Goal: Task Accomplishment & Management: Use online tool/utility

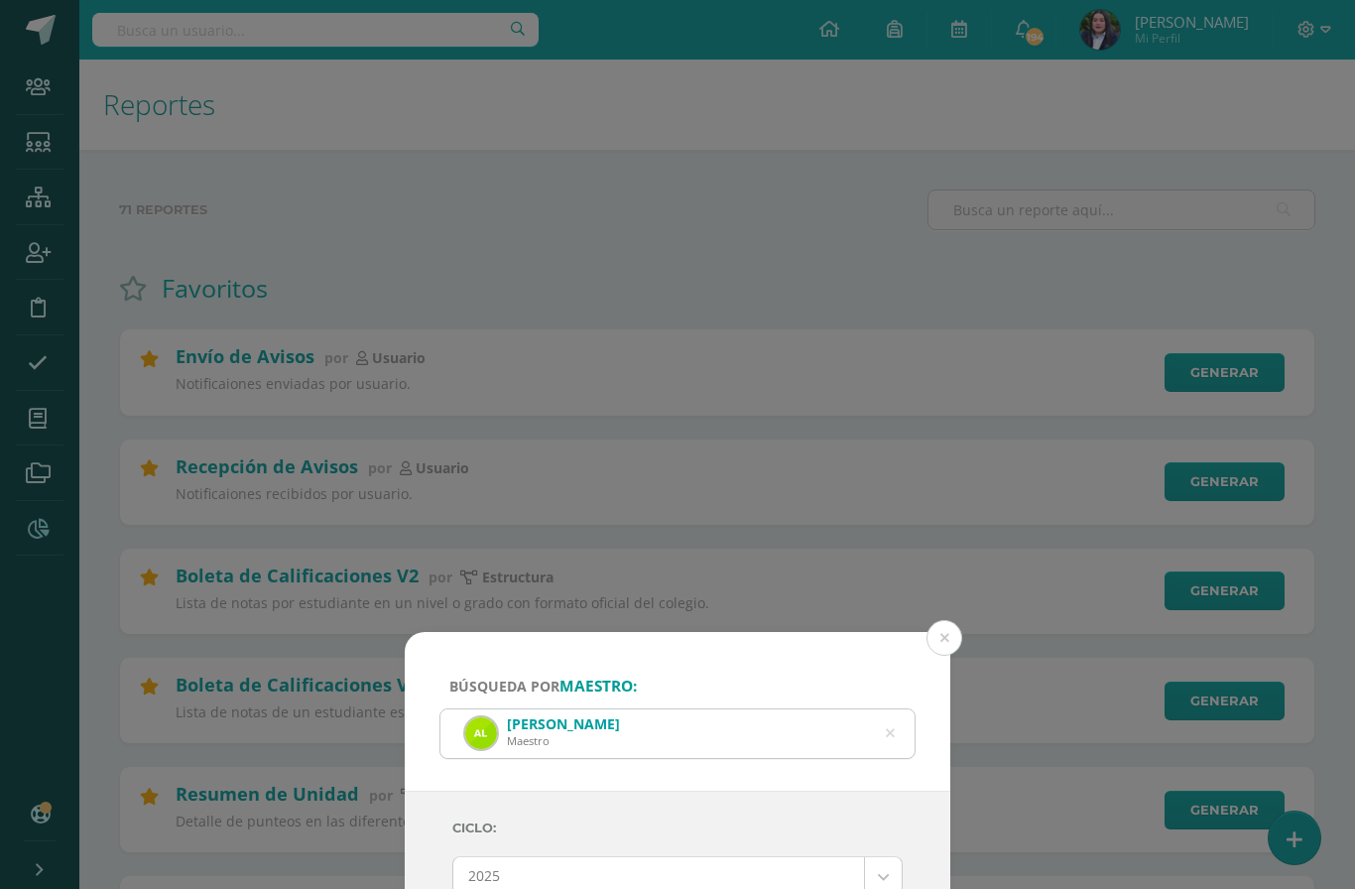
select select "Unidad 3"
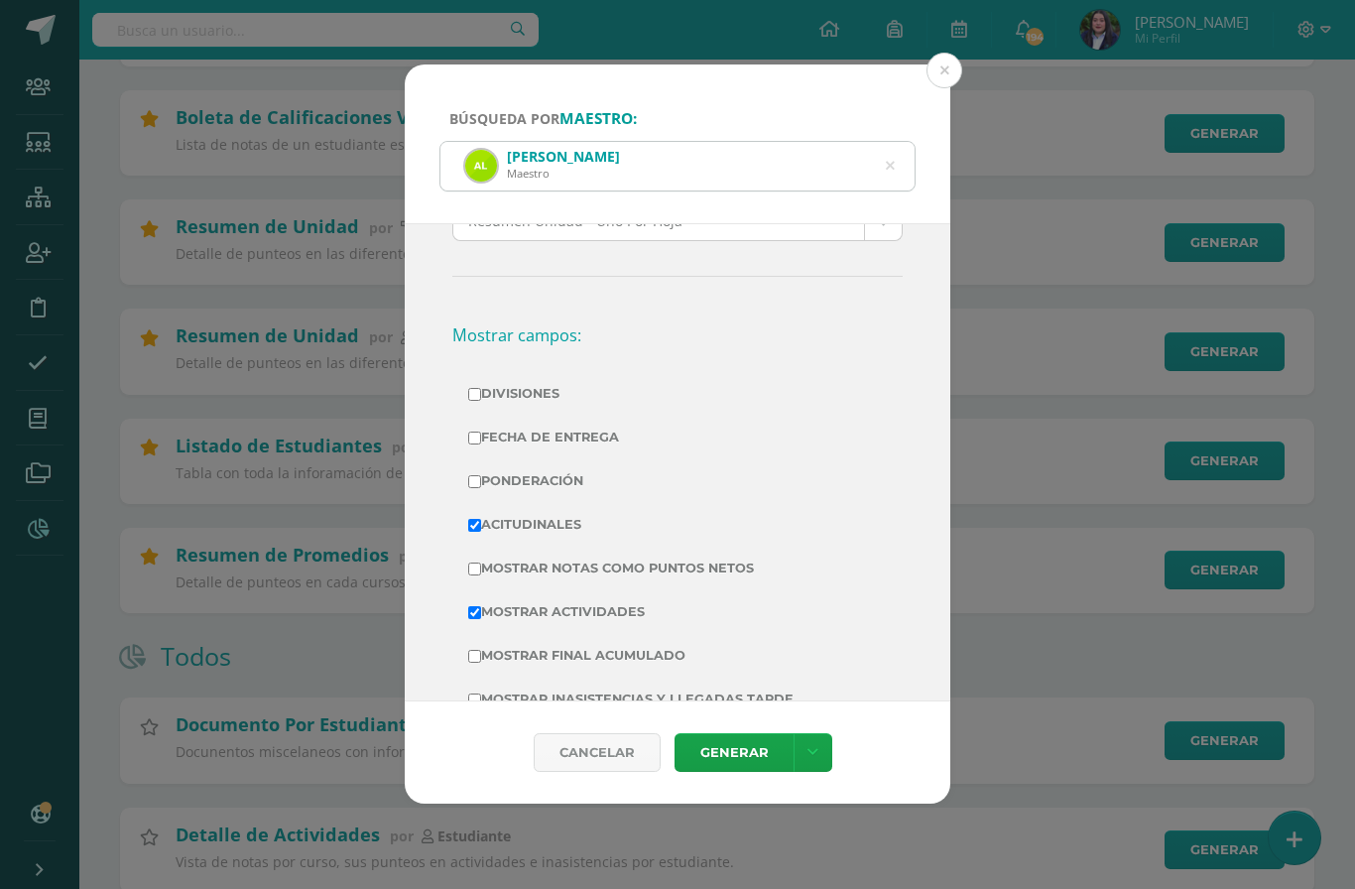
scroll to position [576, 0]
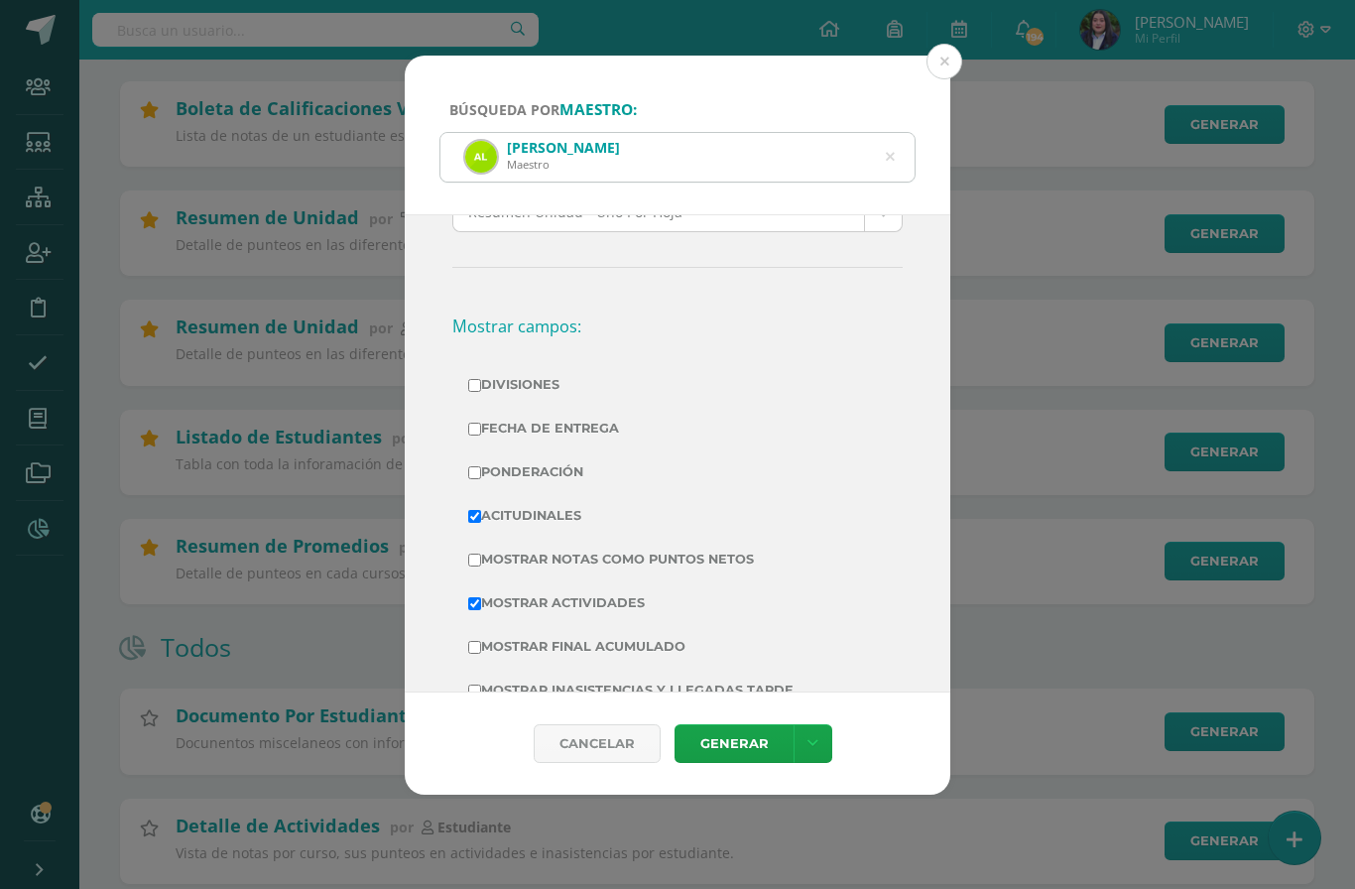
click at [892, 132] on icon at bounding box center [890, 157] width 9 height 51
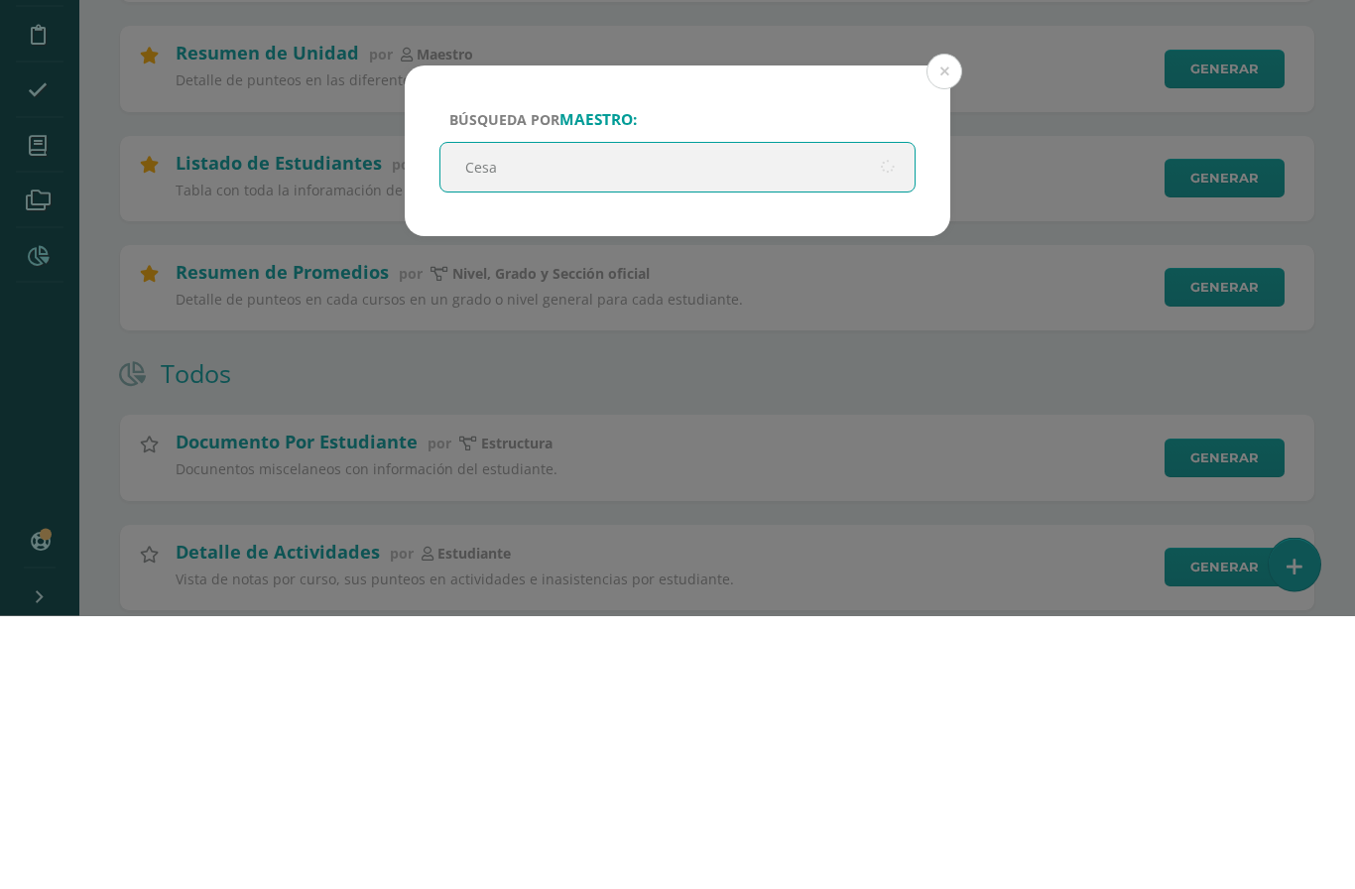
type input "Cesar"
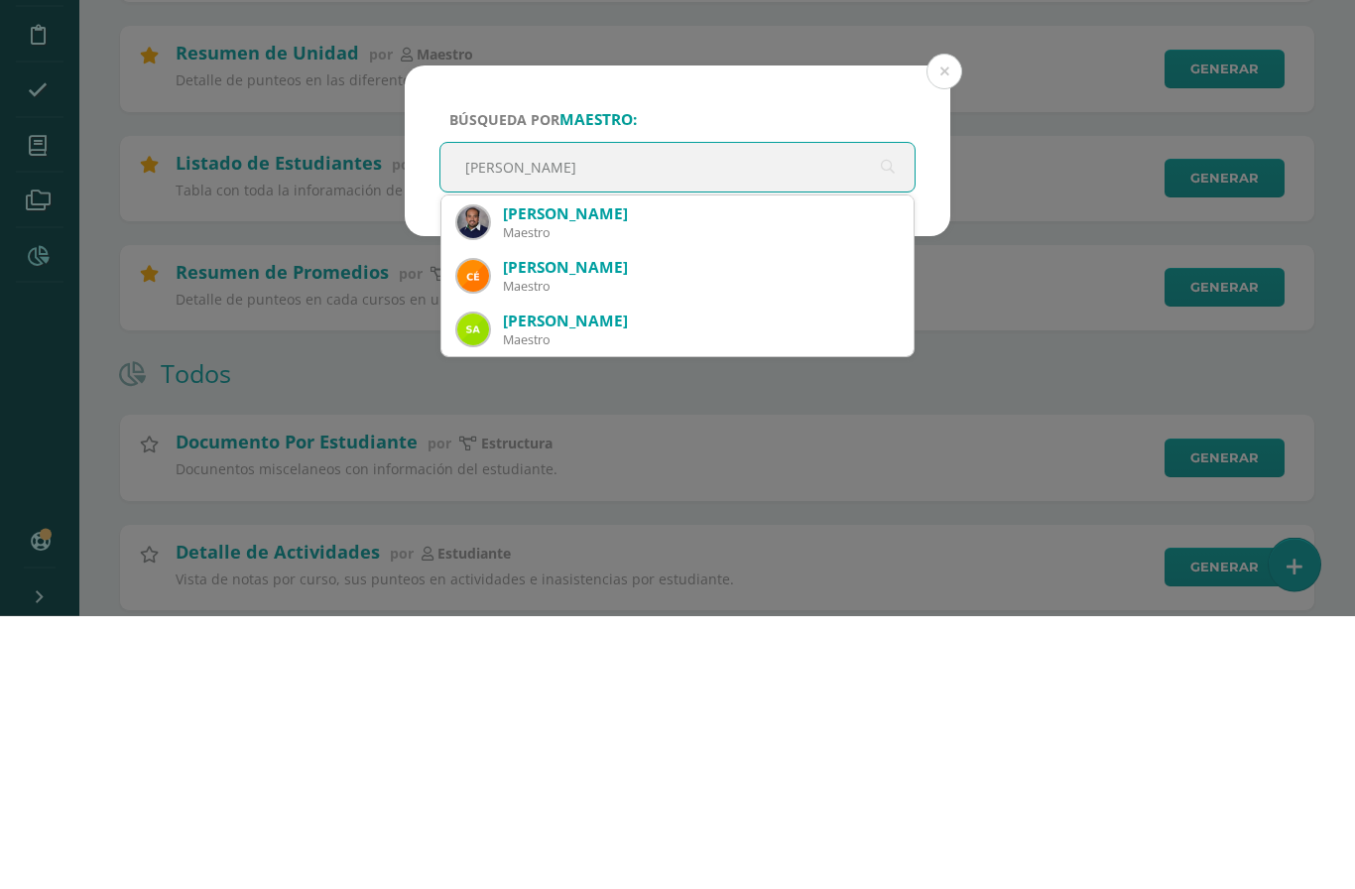
click at [616, 477] on div "César Leonel Chajón Arana" at bounding box center [700, 487] width 395 height 21
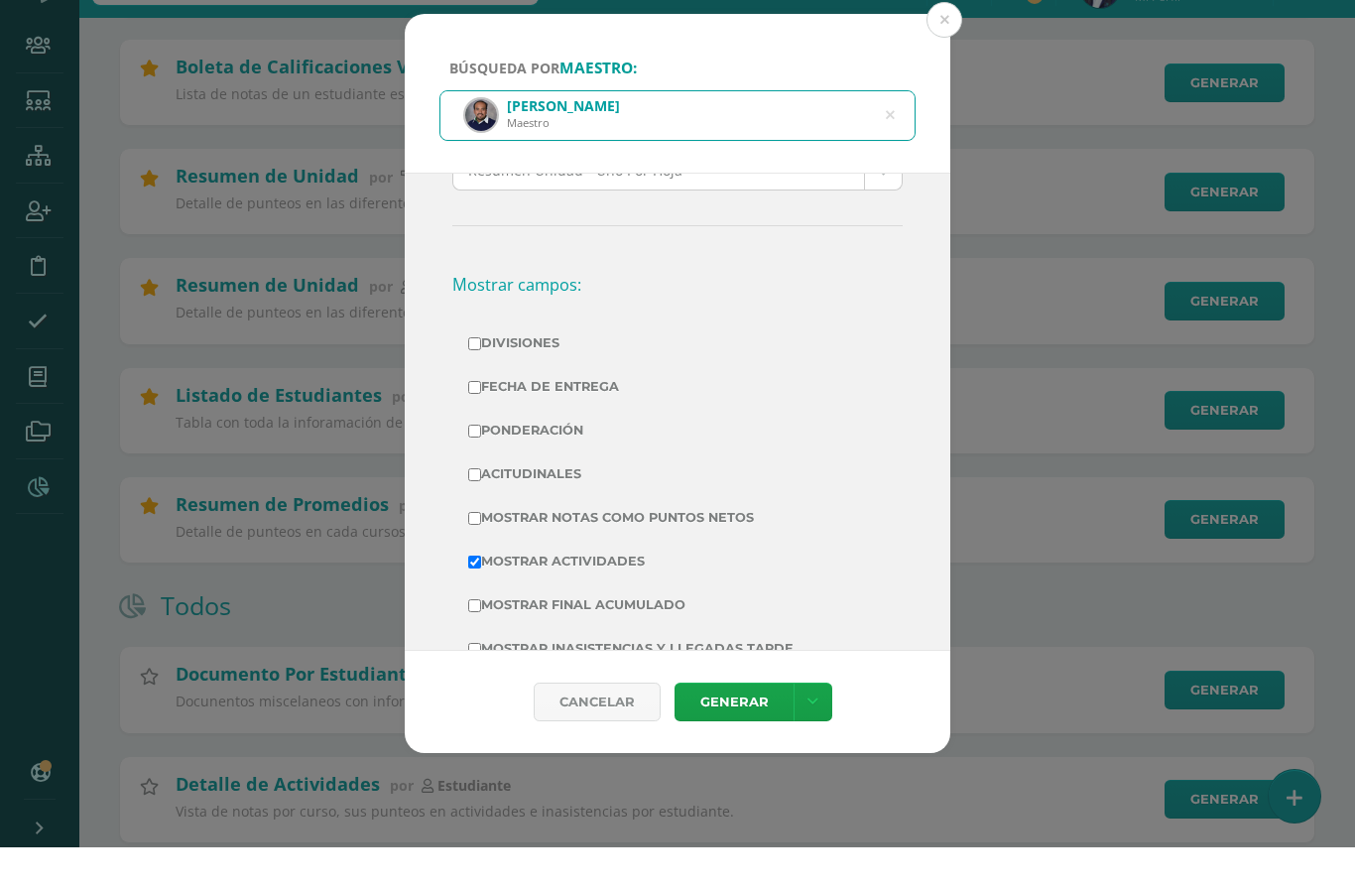
scroll to position [573, 0]
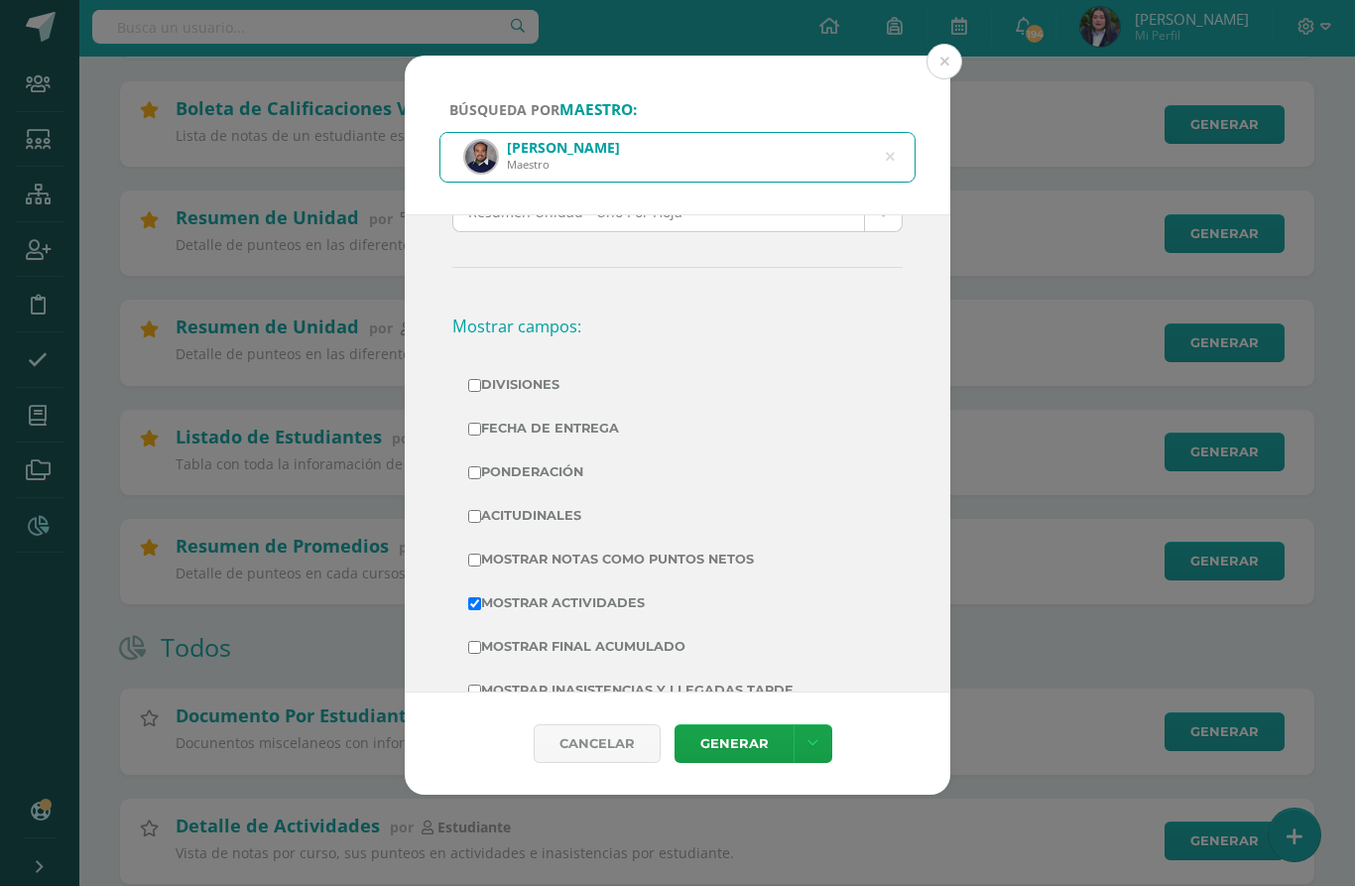
click at [889, 135] on icon at bounding box center [890, 160] width 9 height 51
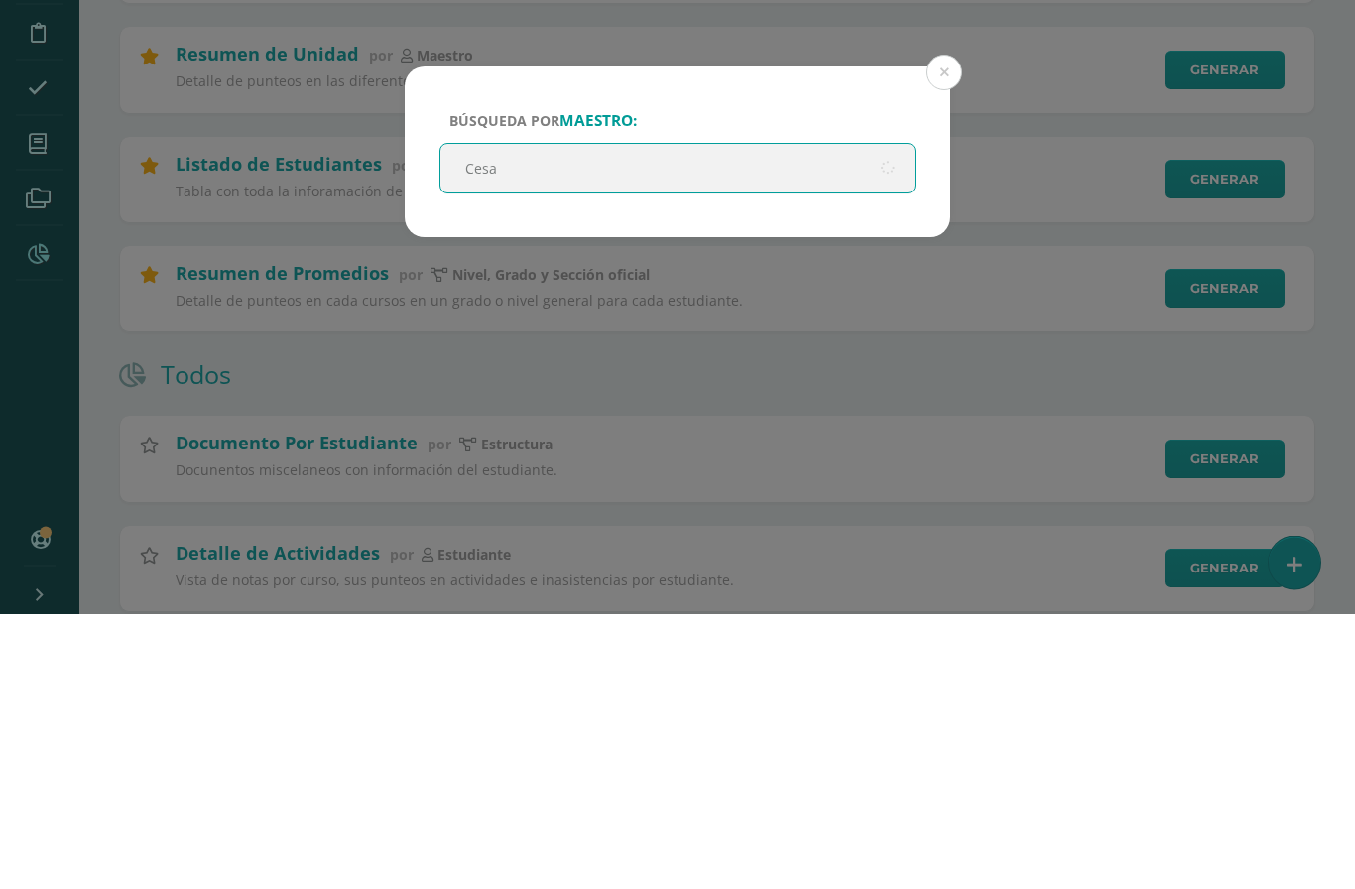
type input "Cesar"
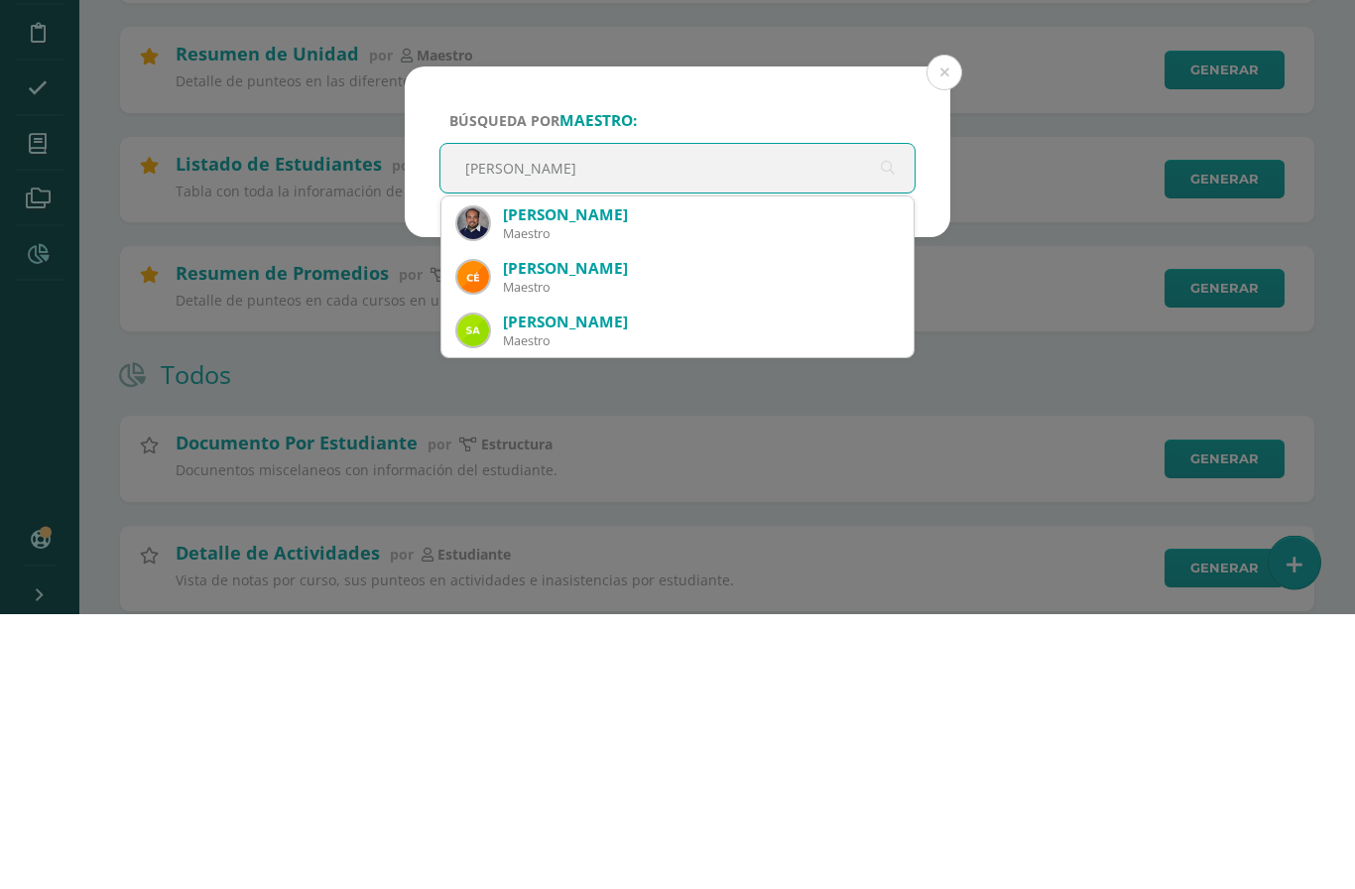
click at [670, 534] on div "César Alejandro Caal Iriarte" at bounding box center [700, 544] width 395 height 21
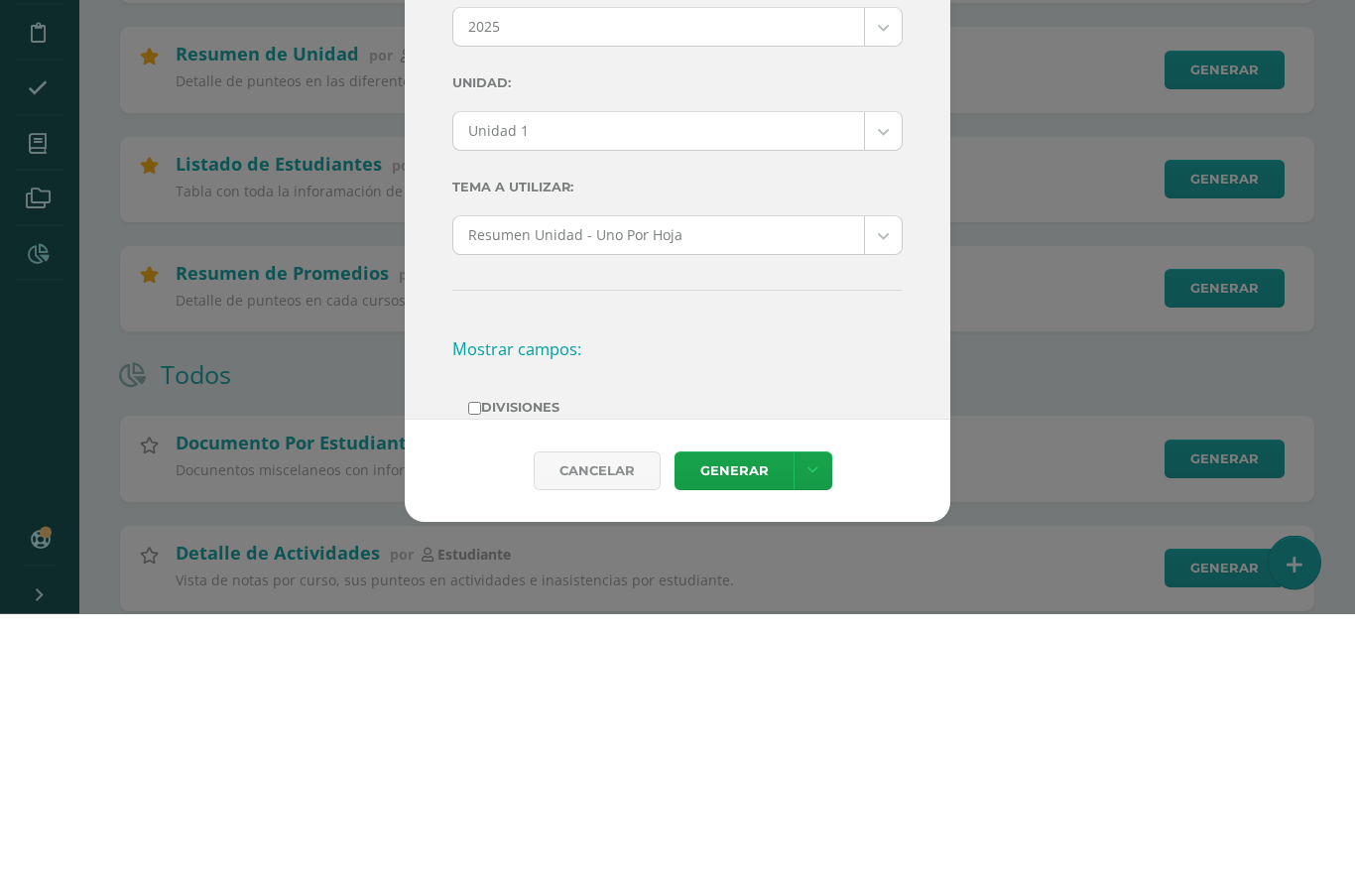
scroll to position [0, 0]
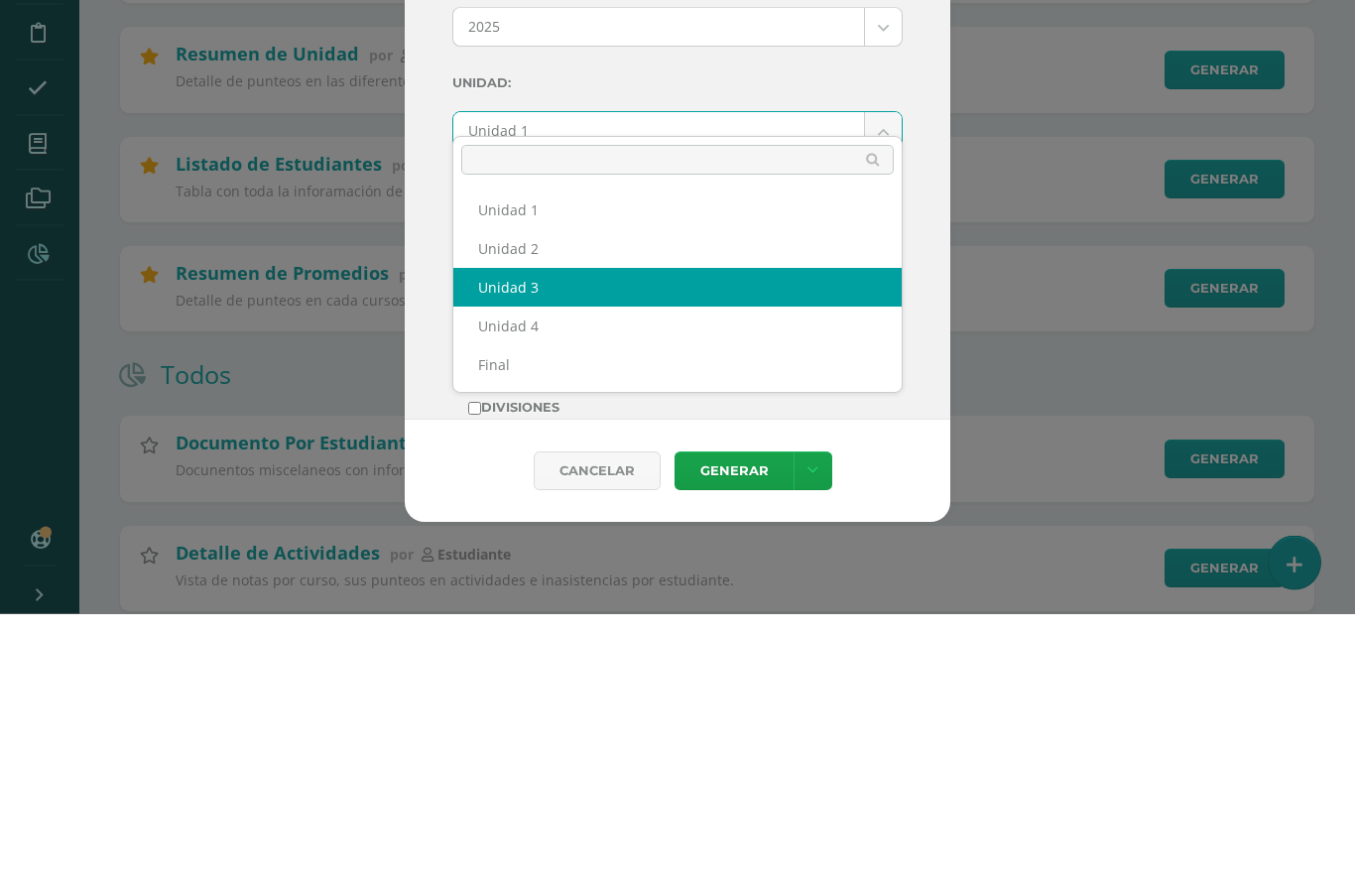
select select "Unidad 3"
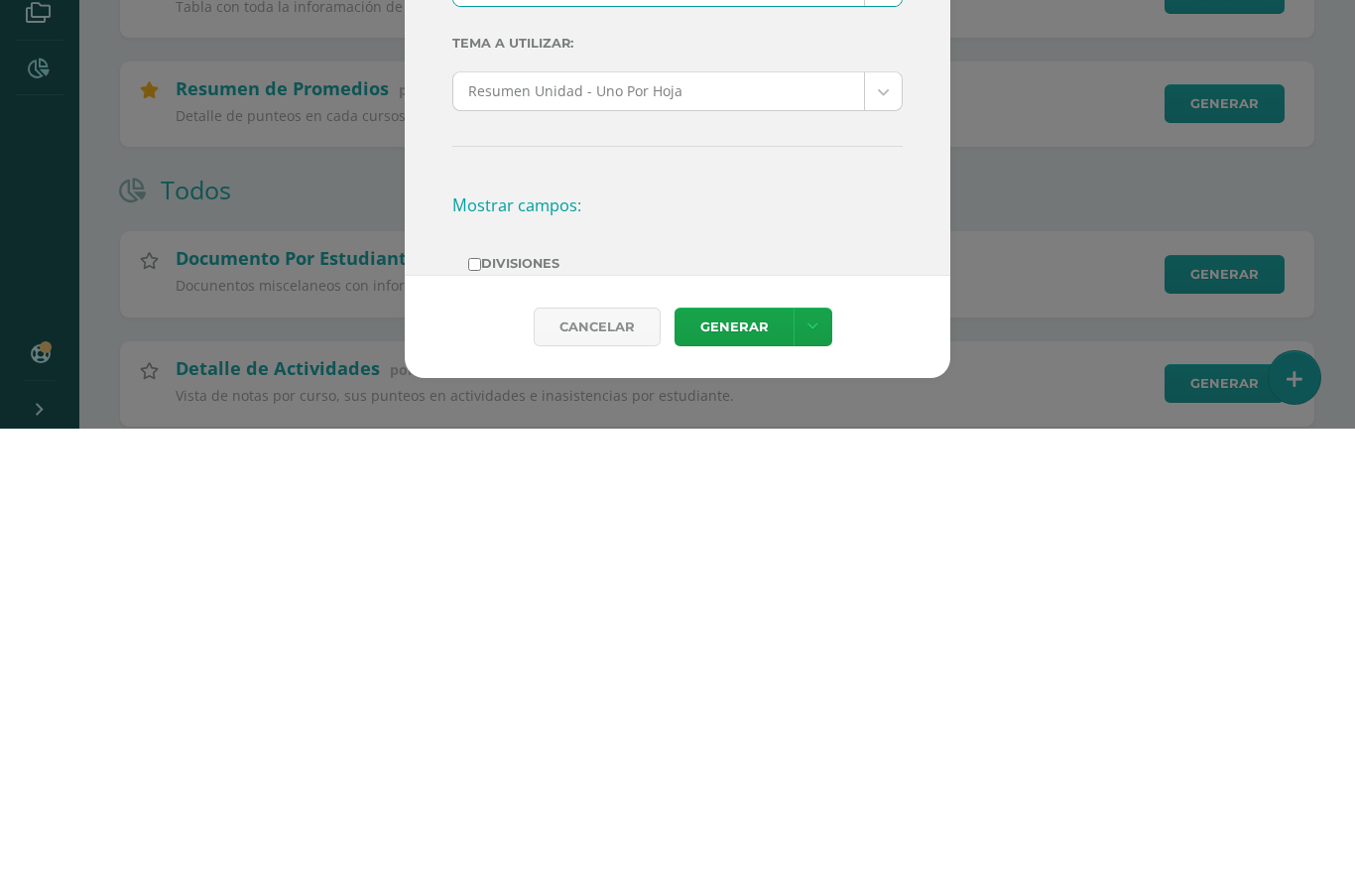
click at [734, 768] on link "Generar" at bounding box center [733, 787] width 119 height 39
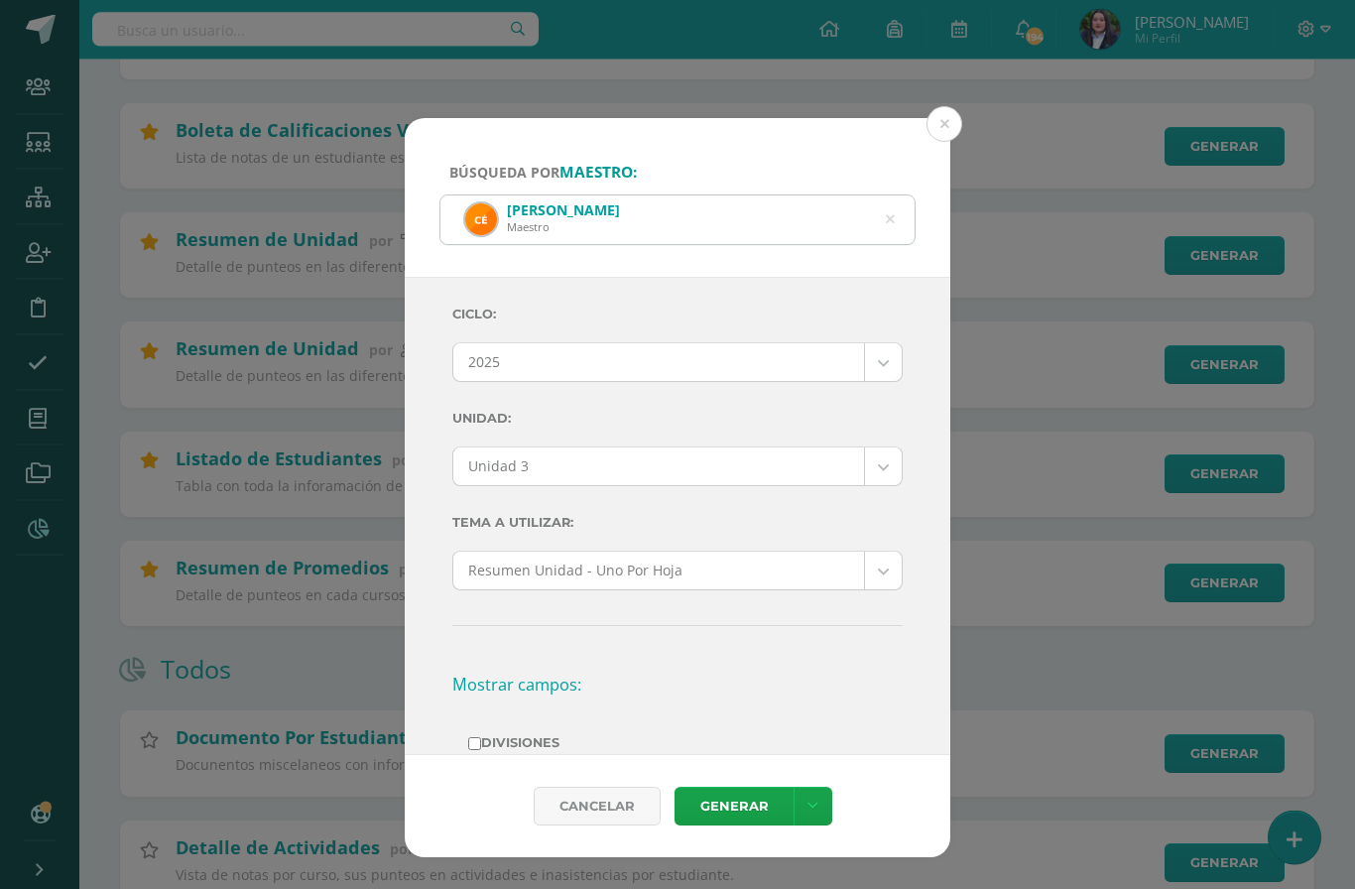
scroll to position [560, 0]
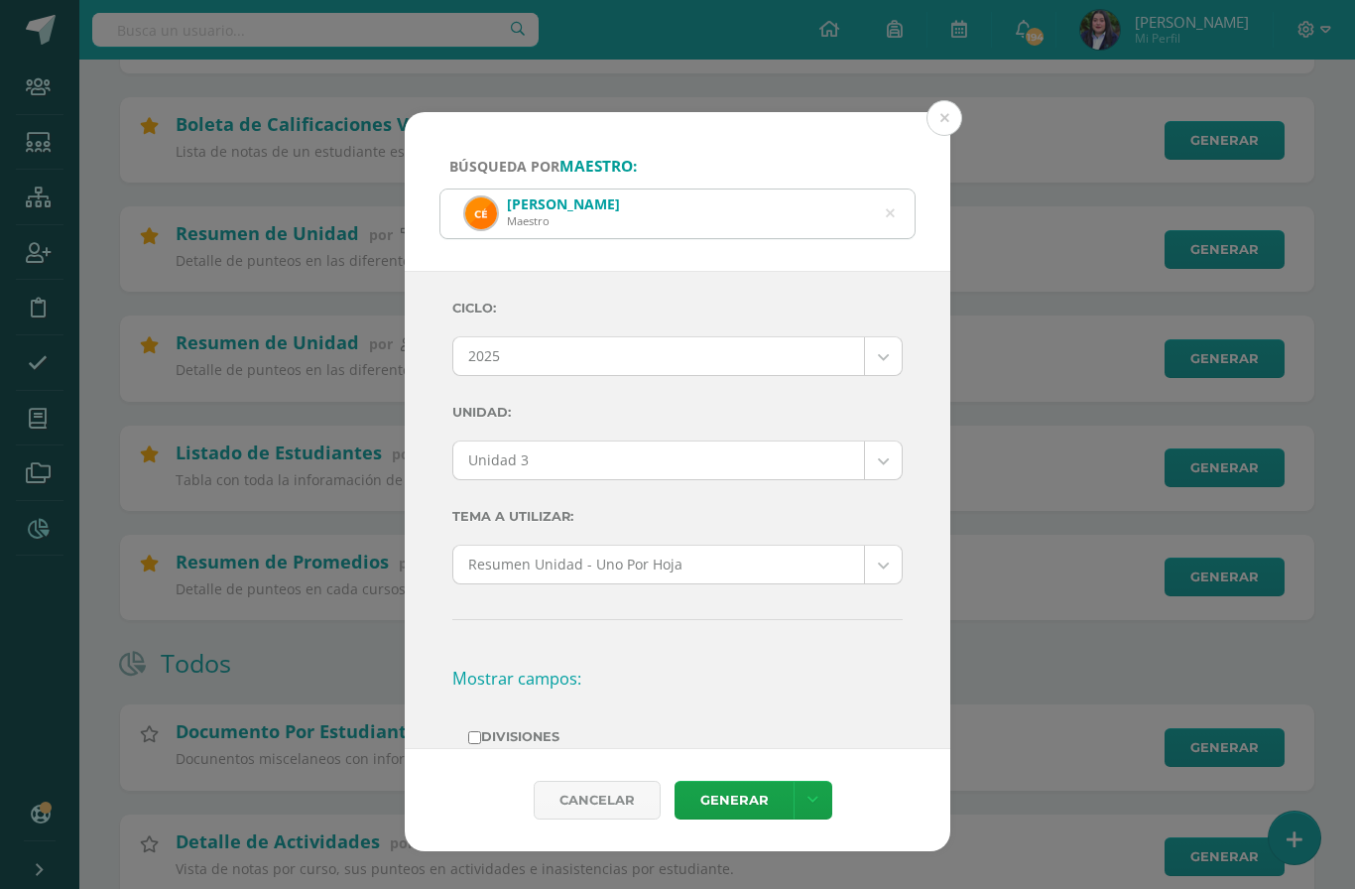
click at [892, 190] on icon at bounding box center [890, 213] width 9 height 51
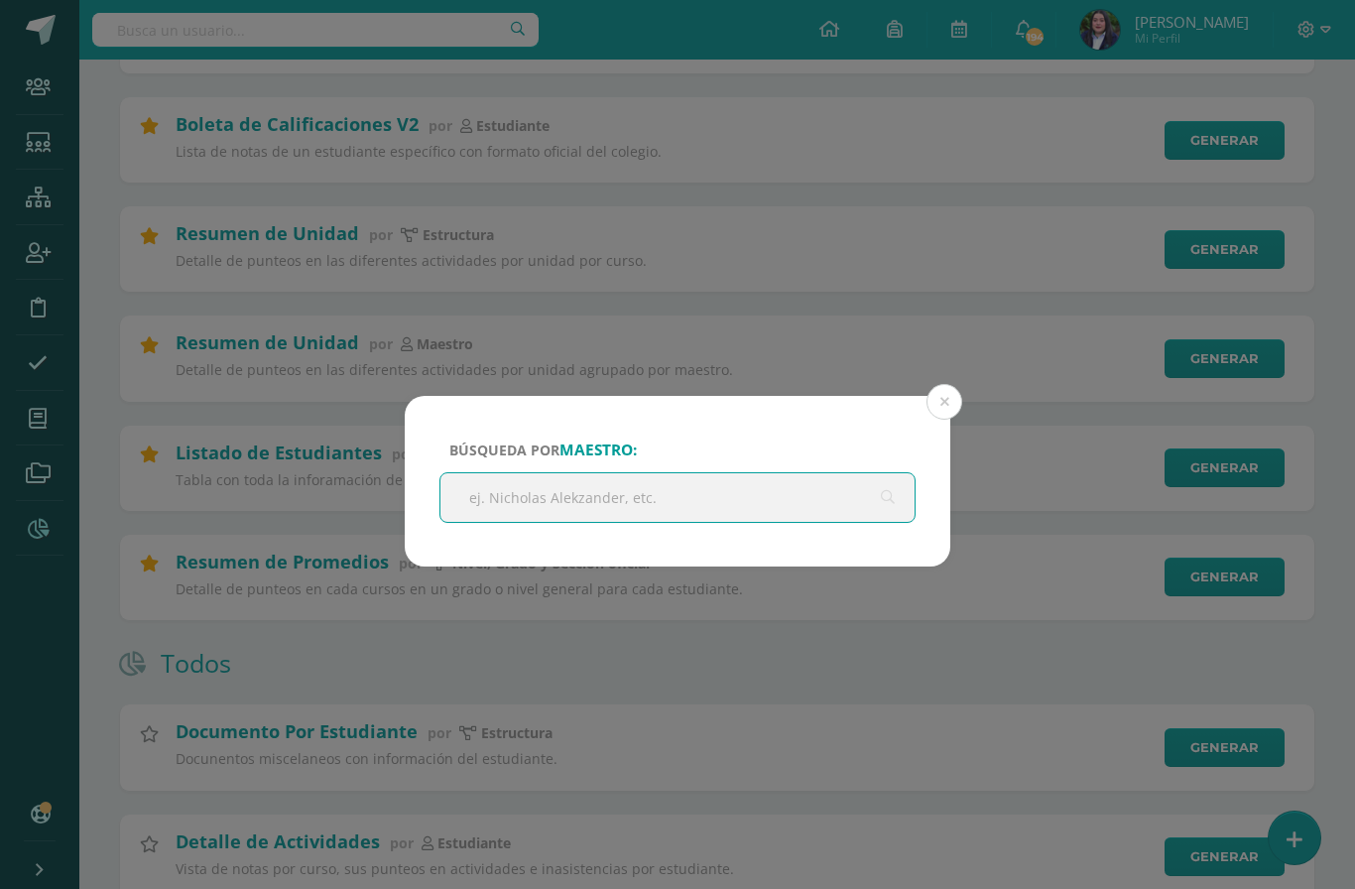
scroll to position [559, 0]
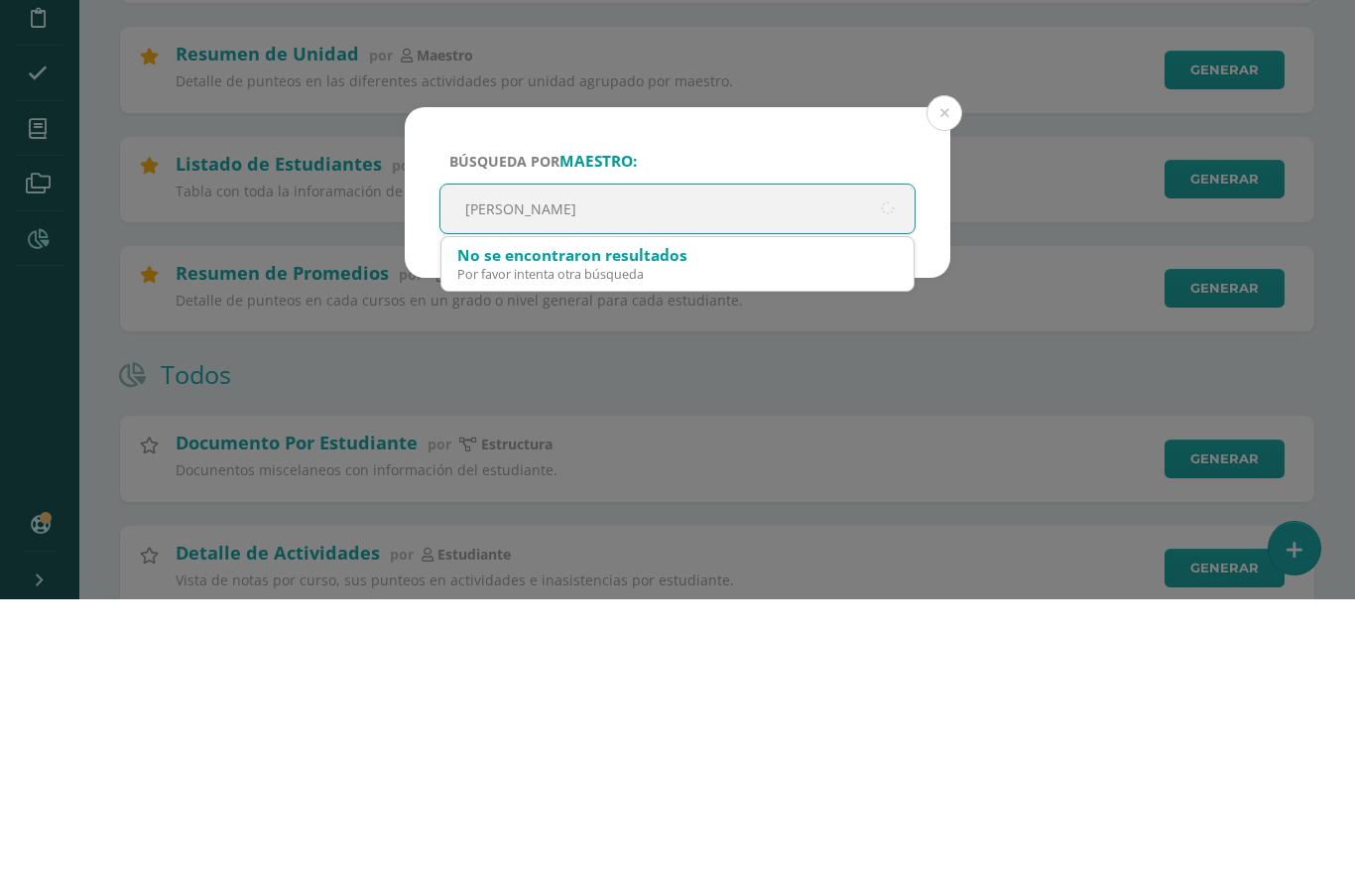
type input "Claudia"
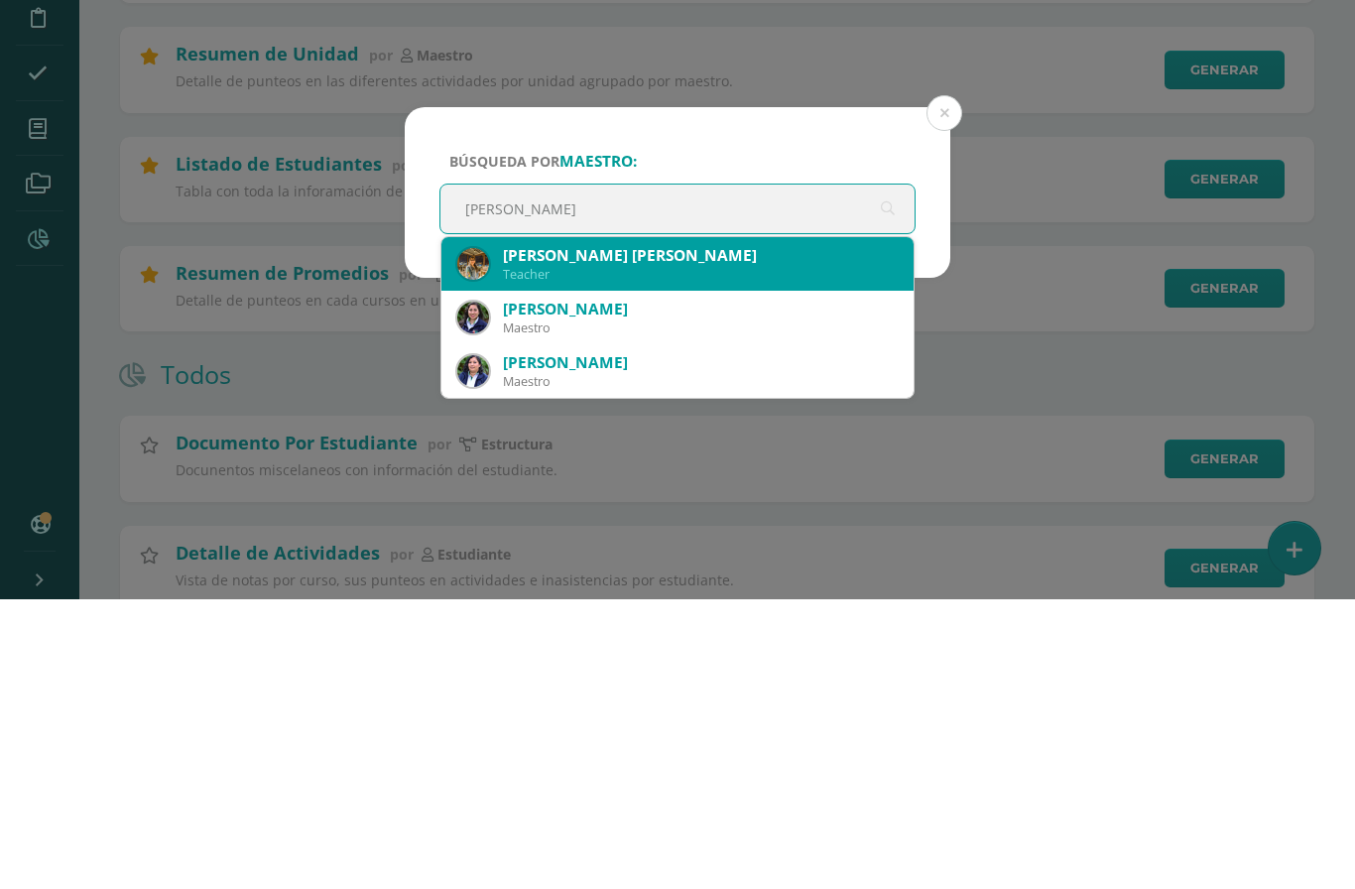
click at [711, 535] on div "Claudia Maria Contreras Flores Contreras" at bounding box center [700, 545] width 395 height 21
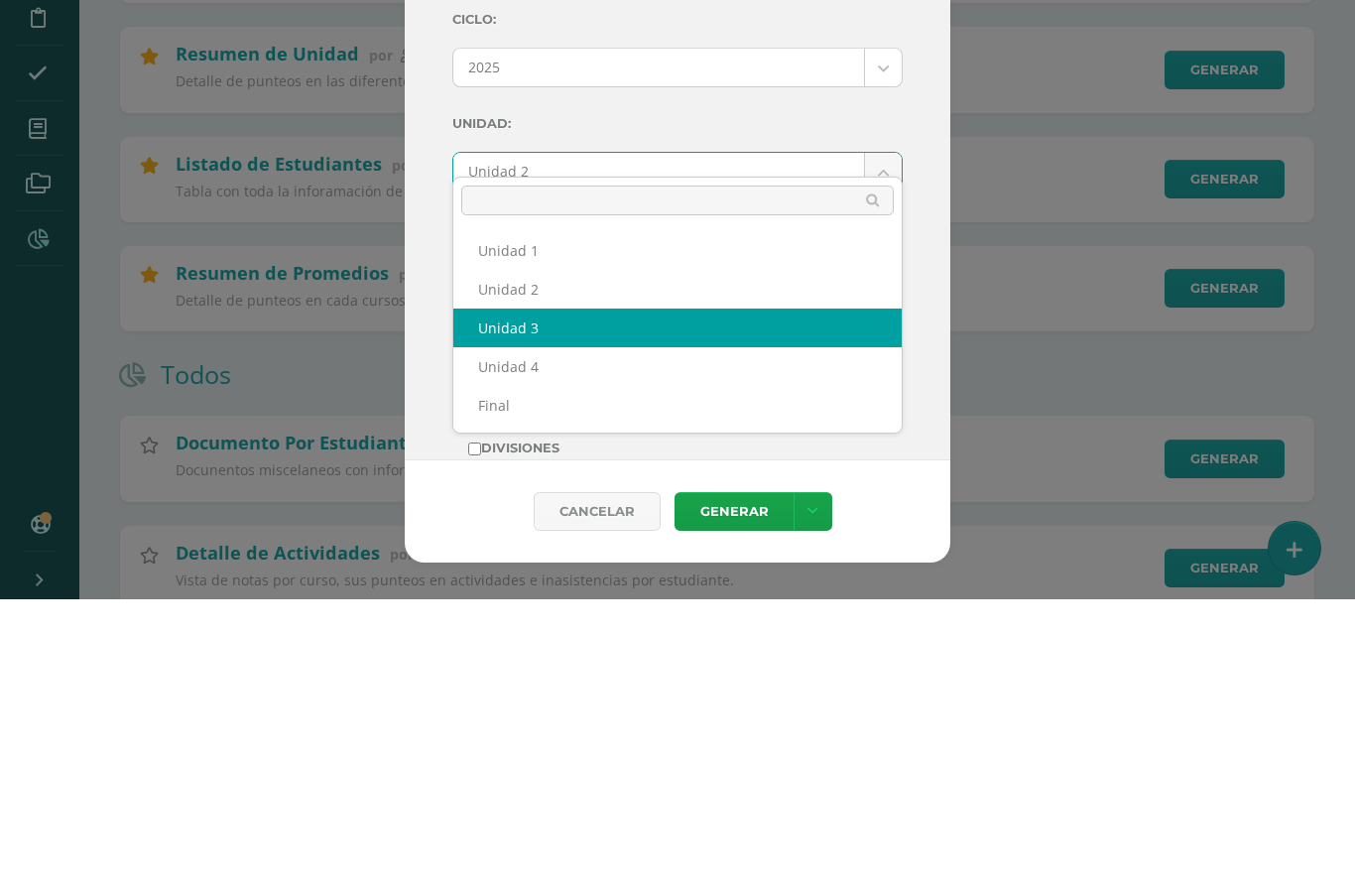
select select "Unidad 3"
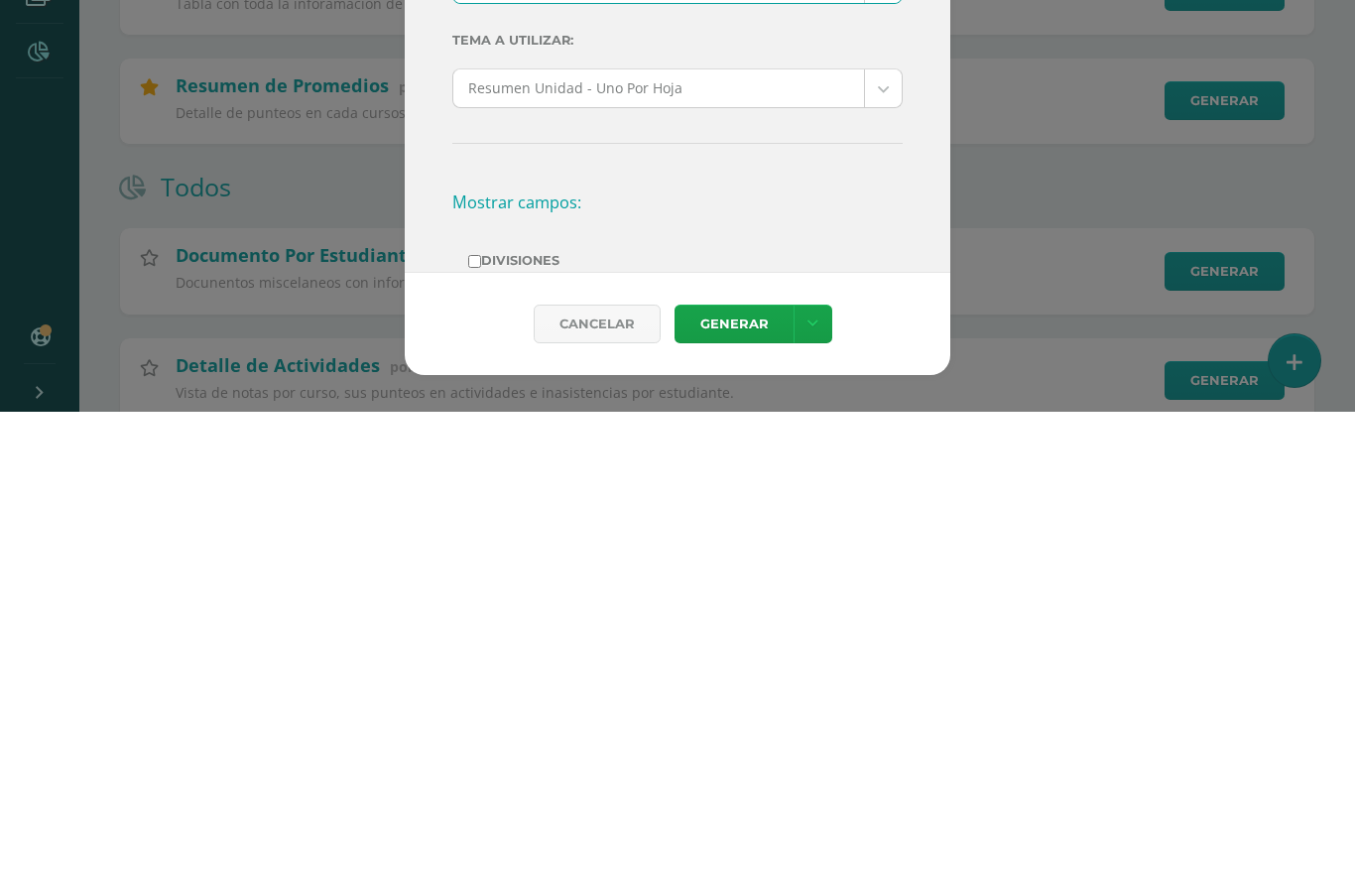
click at [735, 782] on link "Generar" at bounding box center [733, 801] width 119 height 39
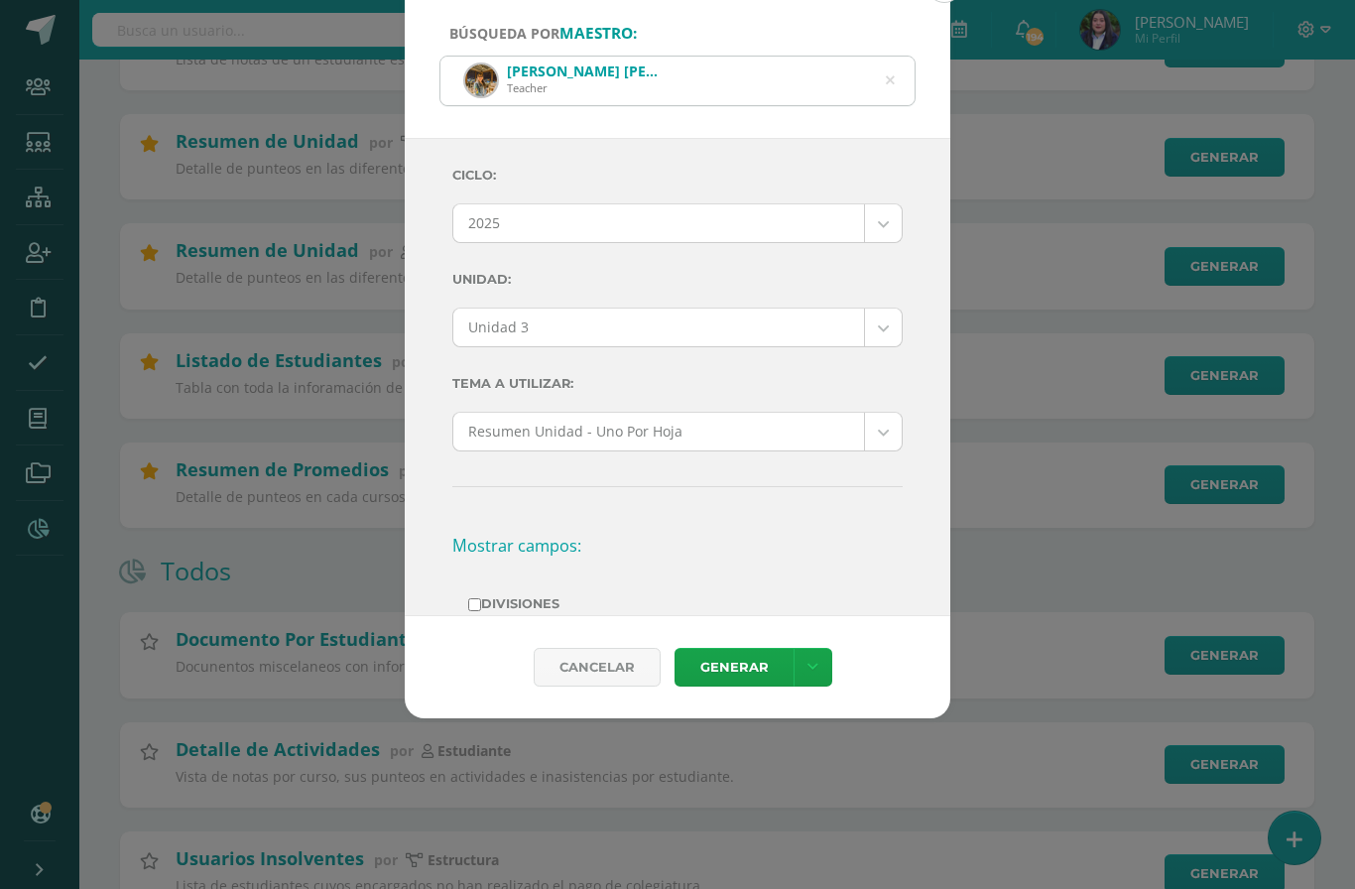
scroll to position [652, 0]
click at [894, 57] on icon at bounding box center [890, 82] width 9 height 51
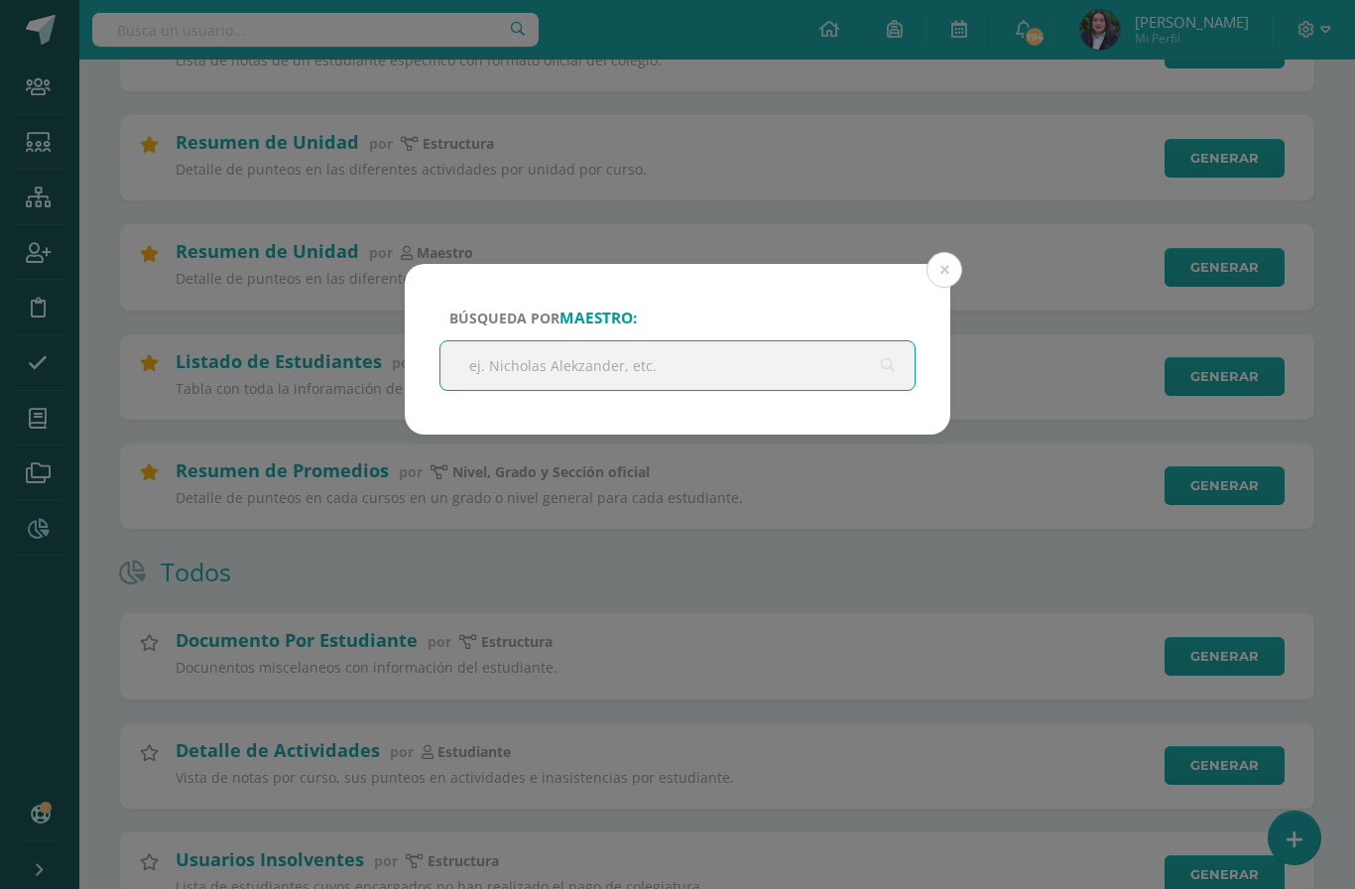
scroll to position [651, 0]
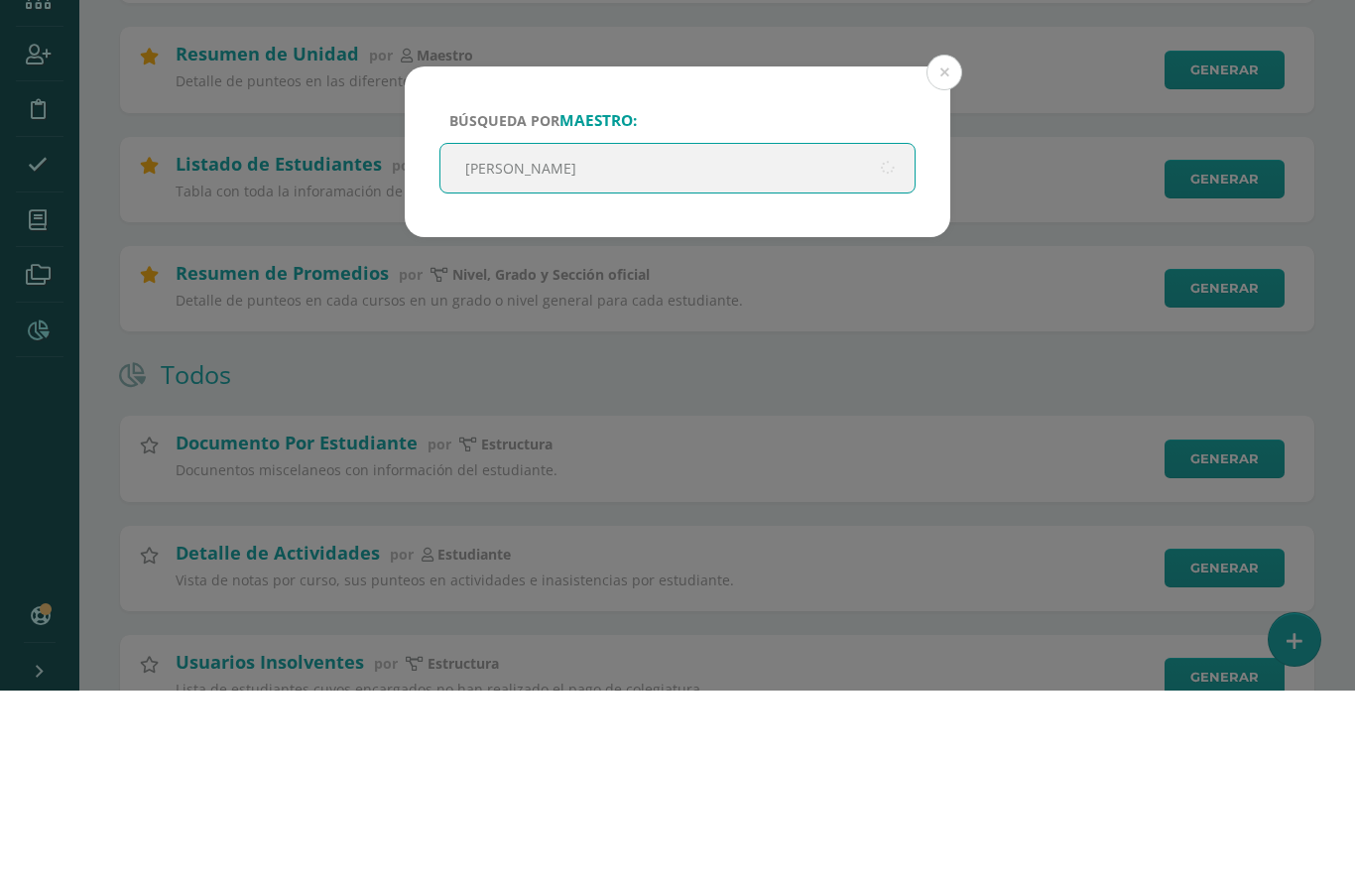
type input "Miriam"
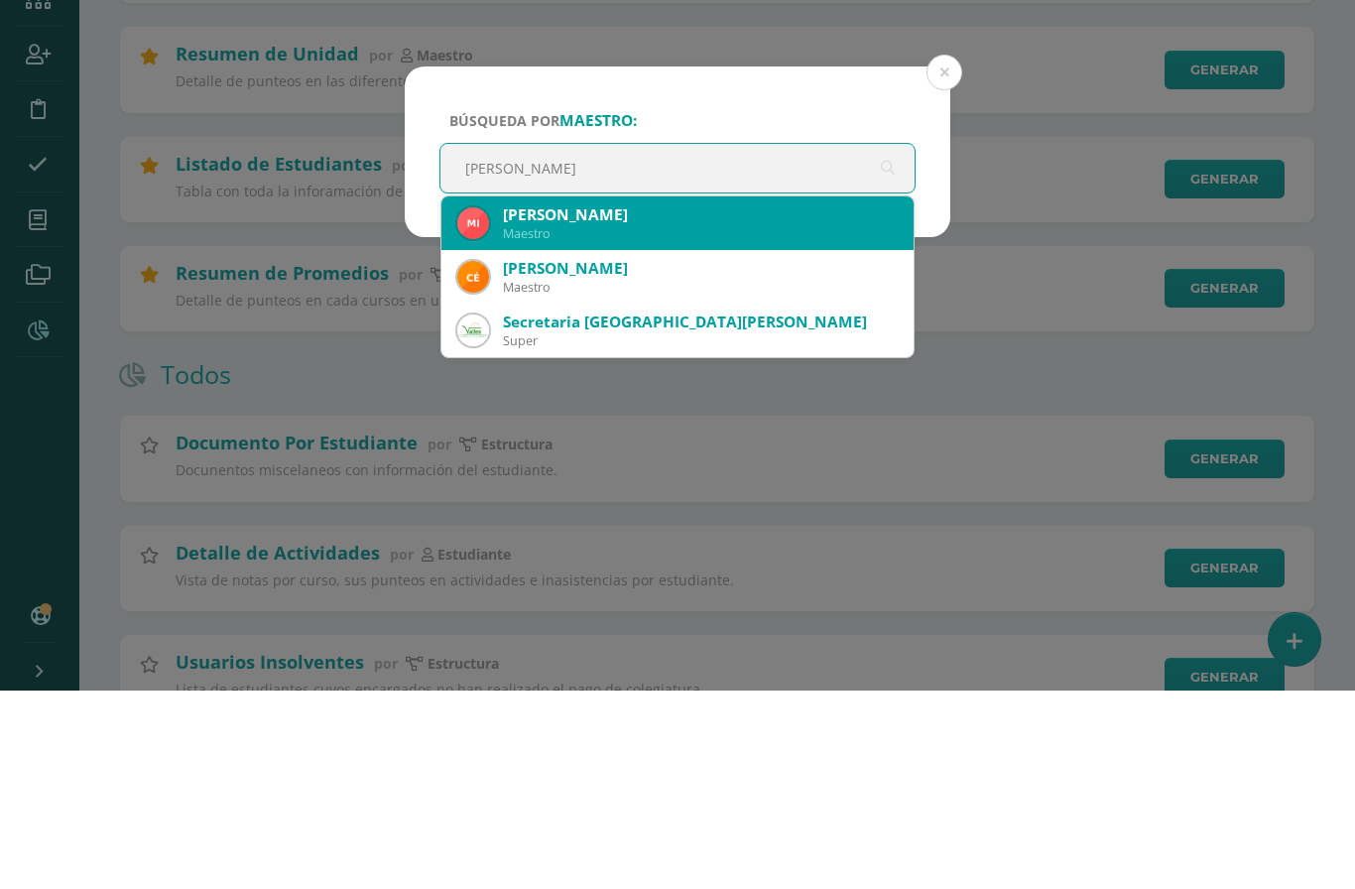
click at [646, 403] on div "Miriam Jeannette Quiñonez Hensel" at bounding box center [700, 413] width 395 height 21
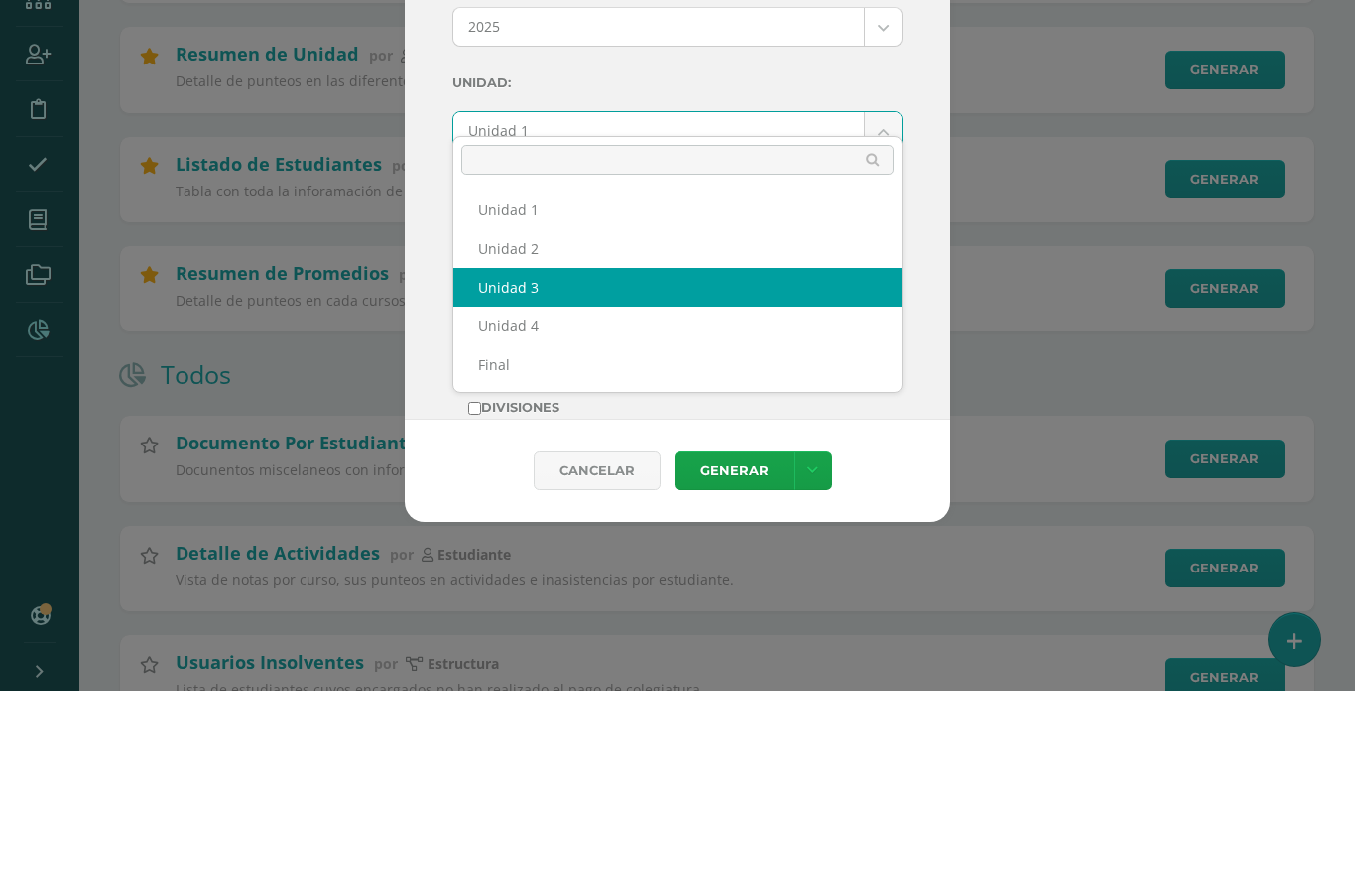
select select "Unidad 3"
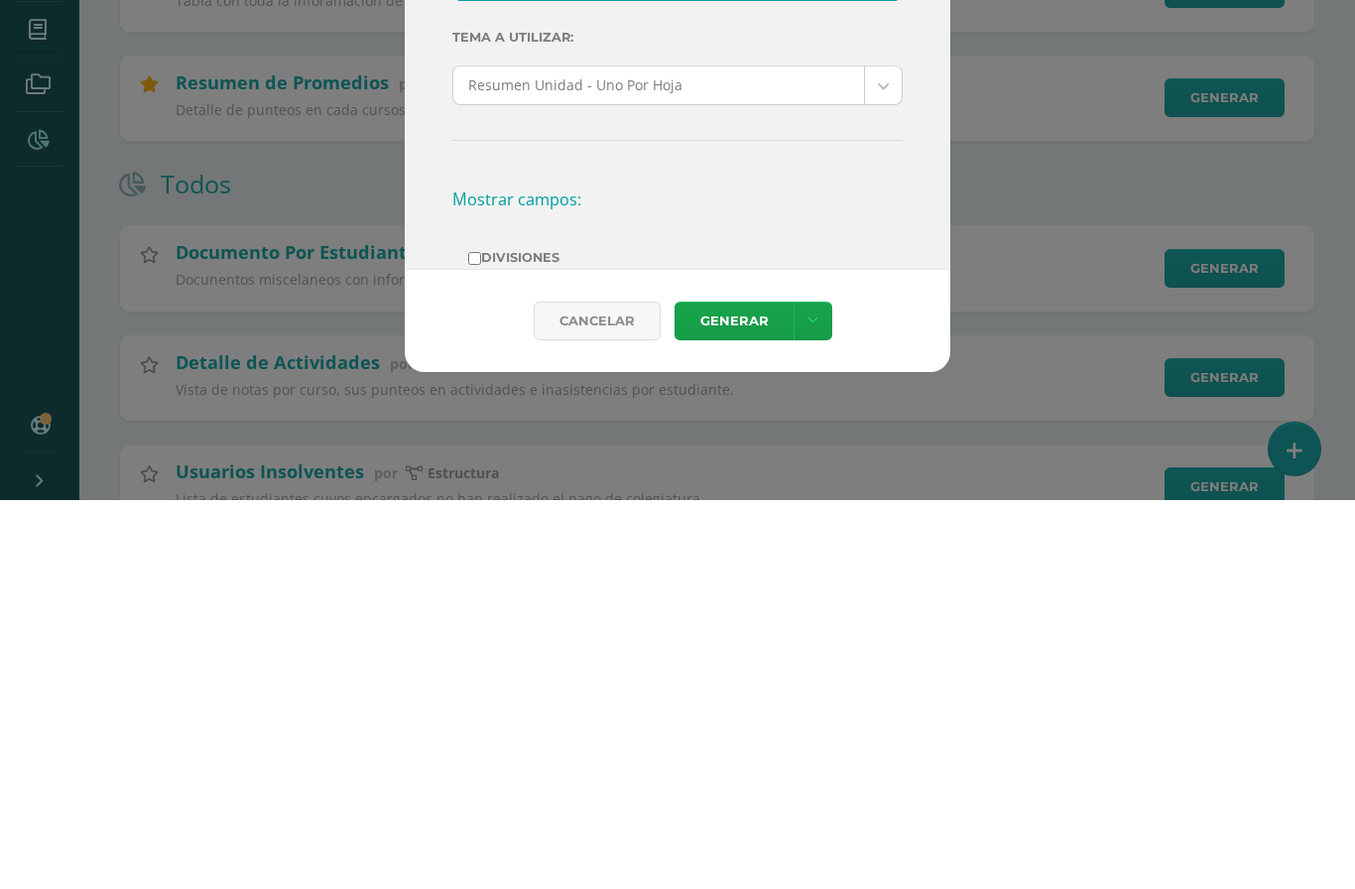
click at [746, 690] on link "Generar" at bounding box center [733, 709] width 119 height 39
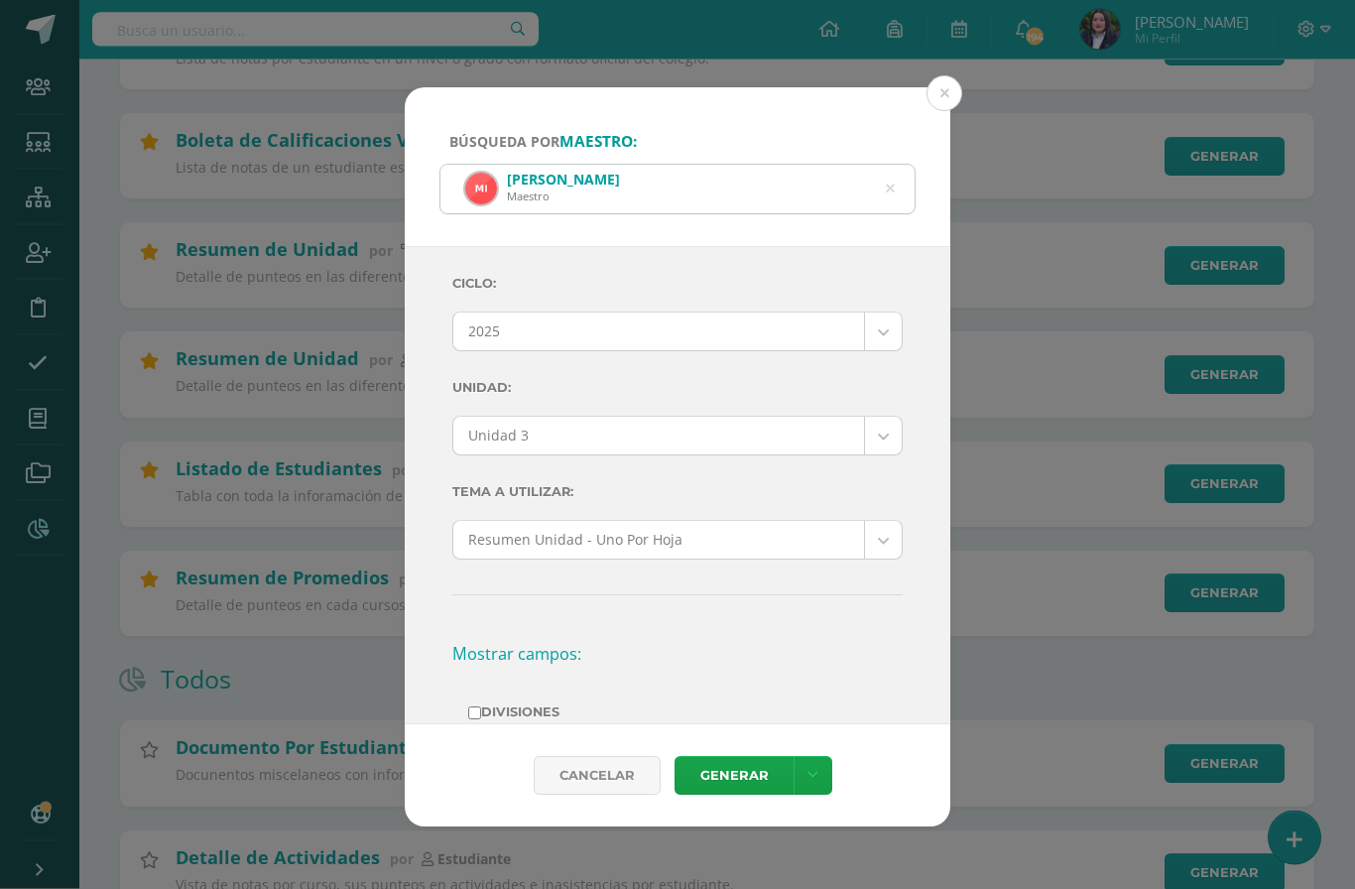
scroll to position [538, 0]
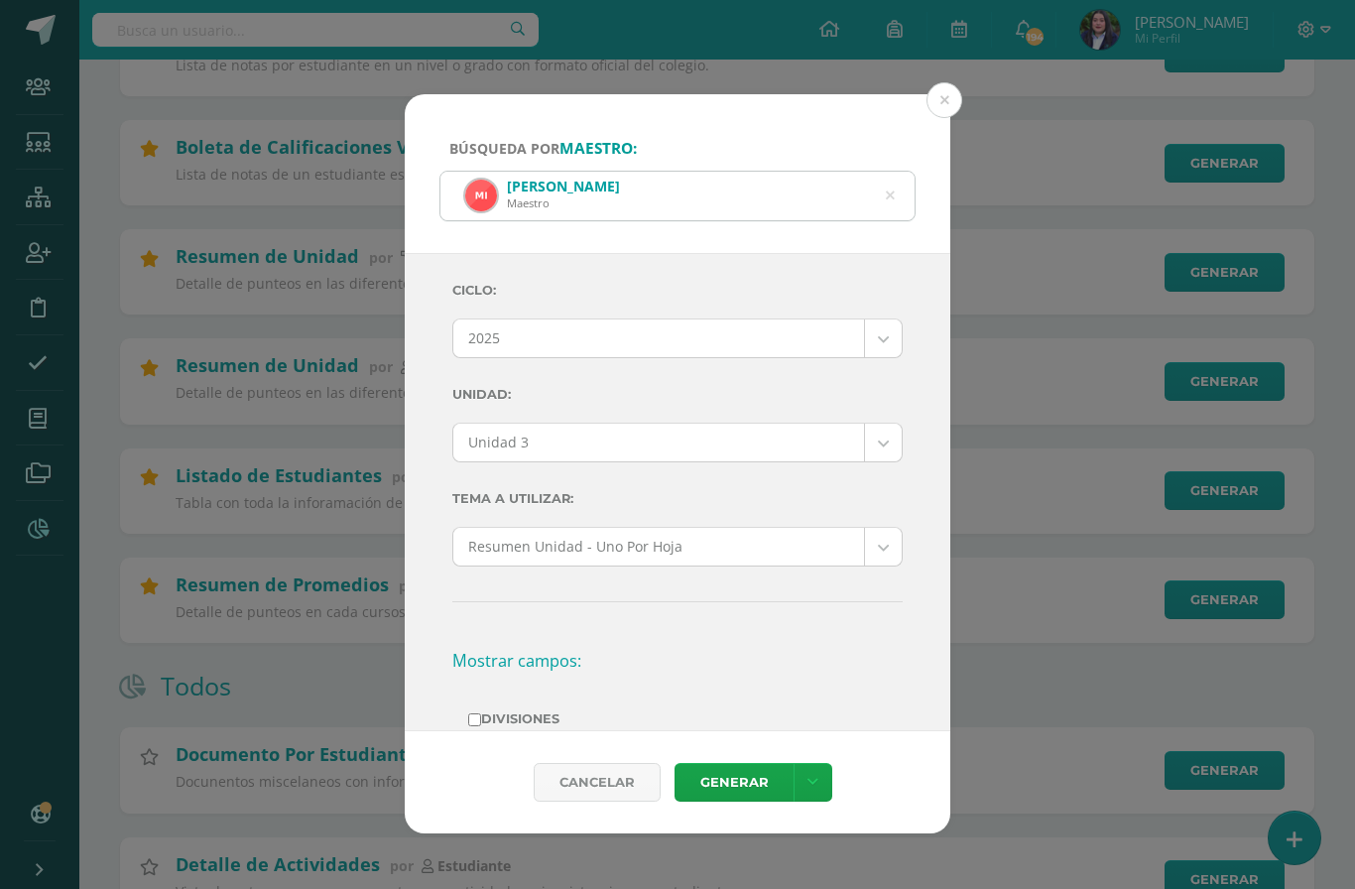
click at [952, 82] on button at bounding box center [944, 100] width 36 height 36
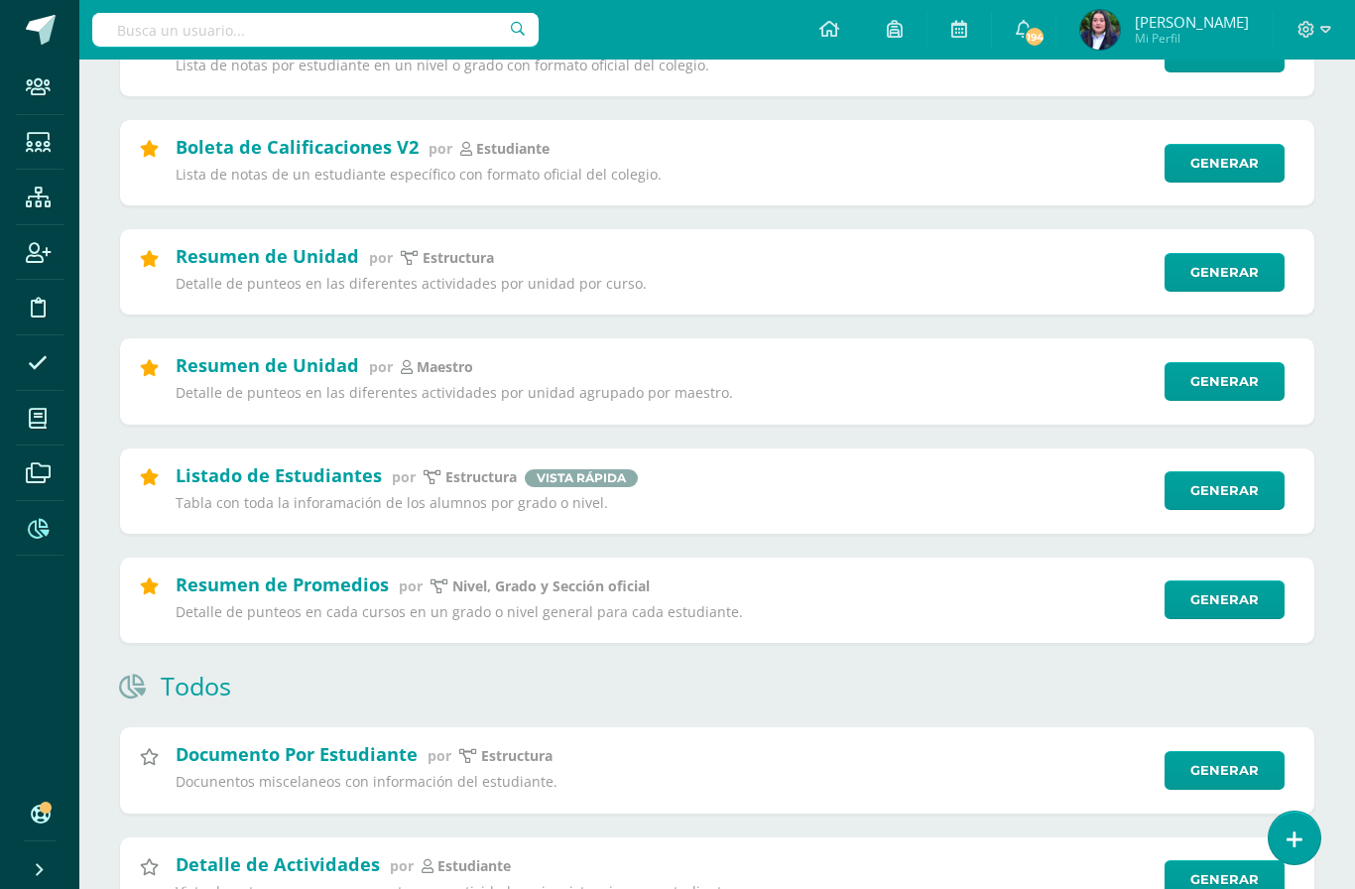
click at [387, 29] on input "text" at bounding box center [315, 30] width 446 height 34
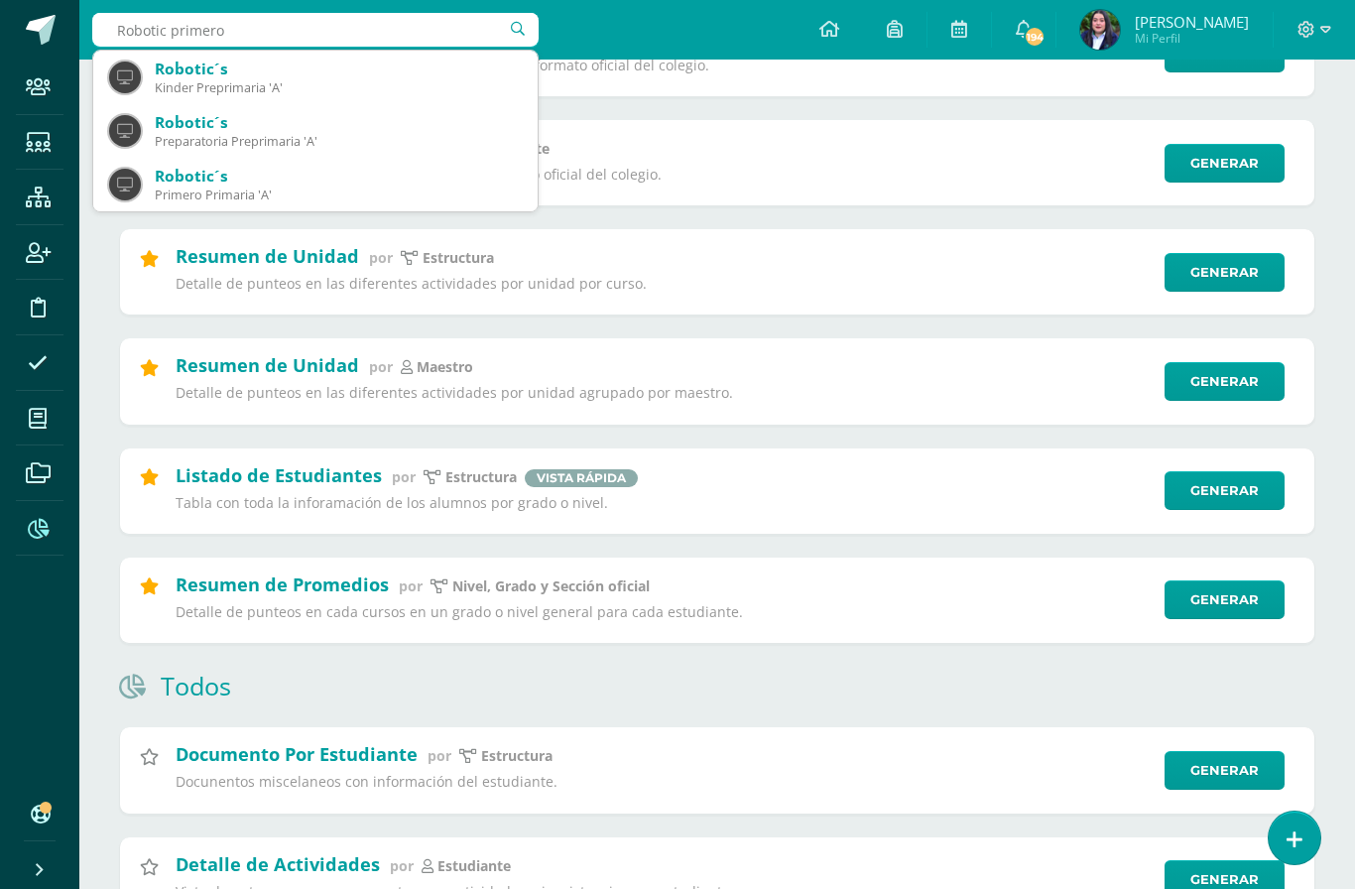
type input "Robotic primero"
click at [242, 181] on div "Robotic´s" at bounding box center [338, 176] width 367 height 21
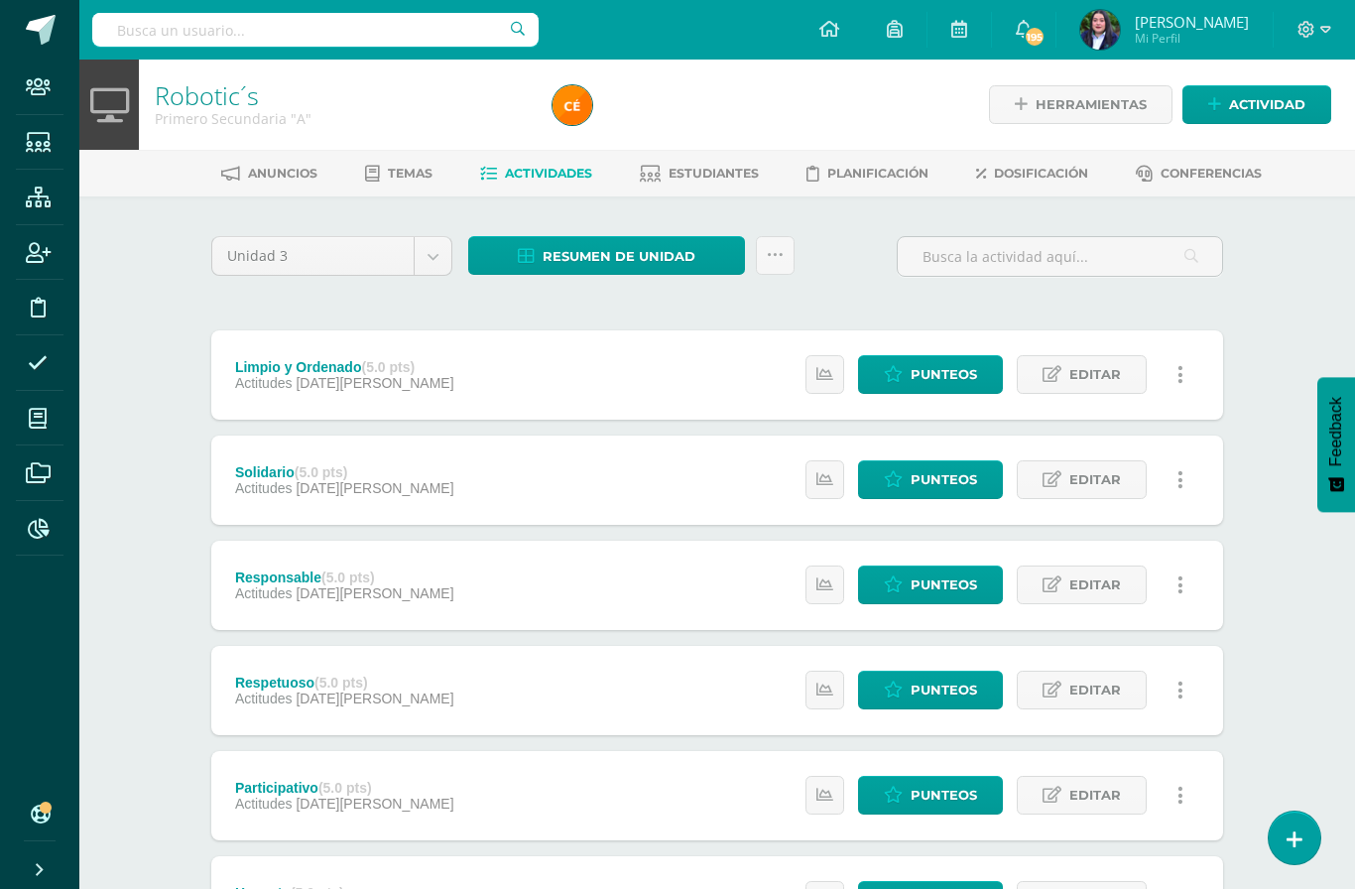
click at [1040, 159] on link "Dosificación" at bounding box center [1032, 174] width 112 height 32
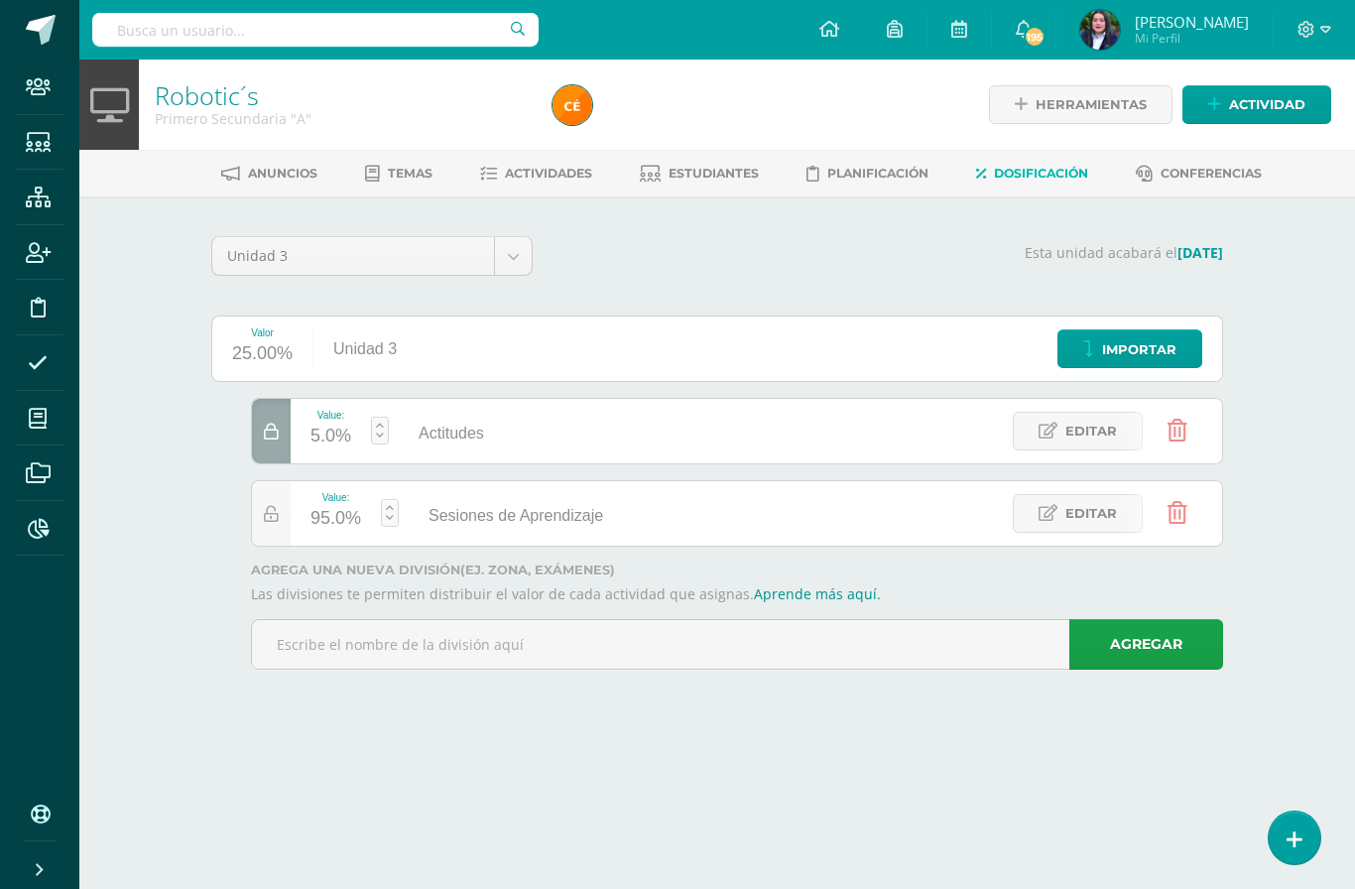
click at [794, 632] on input "text" at bounding box center [737, 644] width 970 height 49
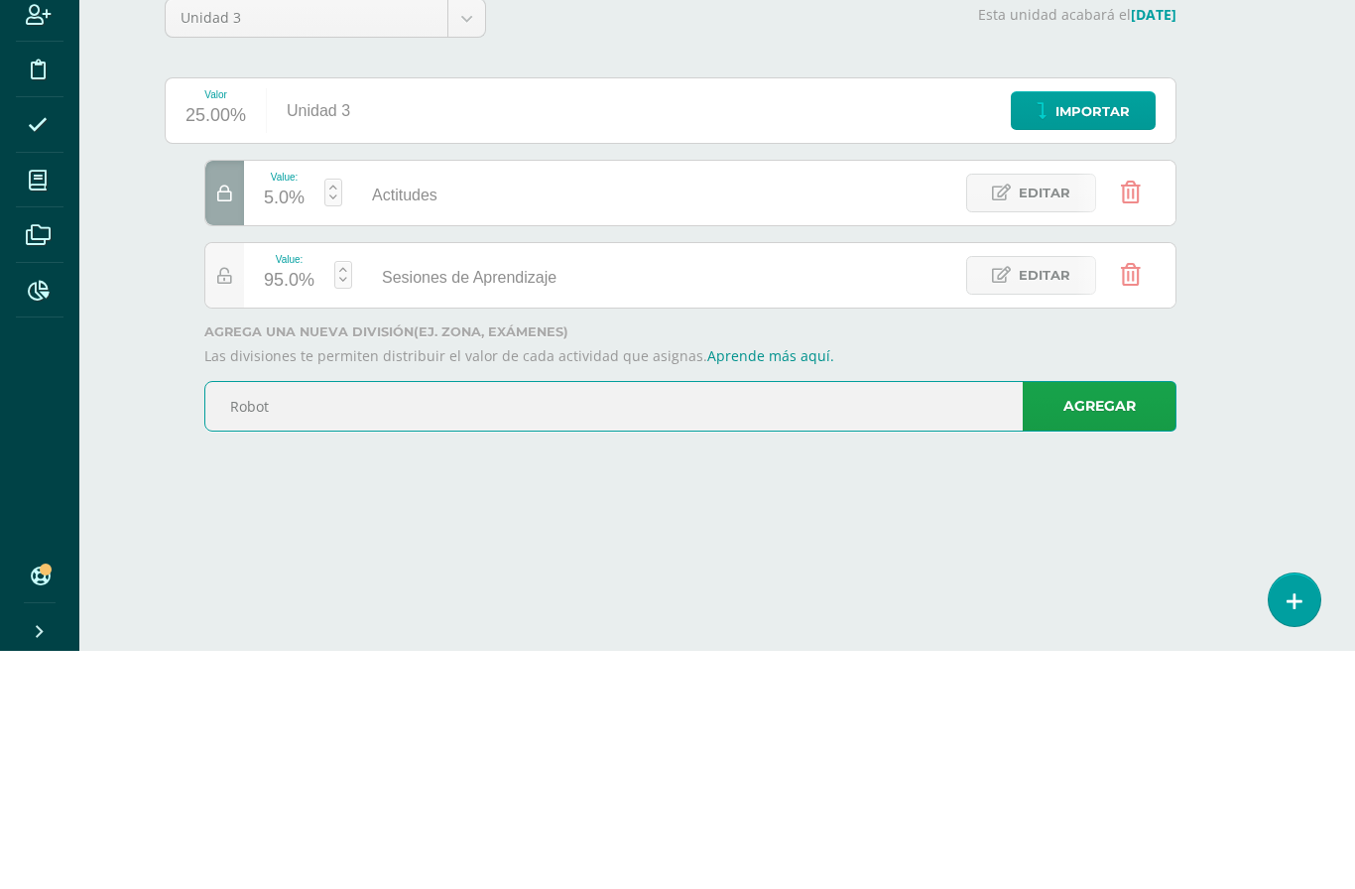
scroll to position [0, 48]
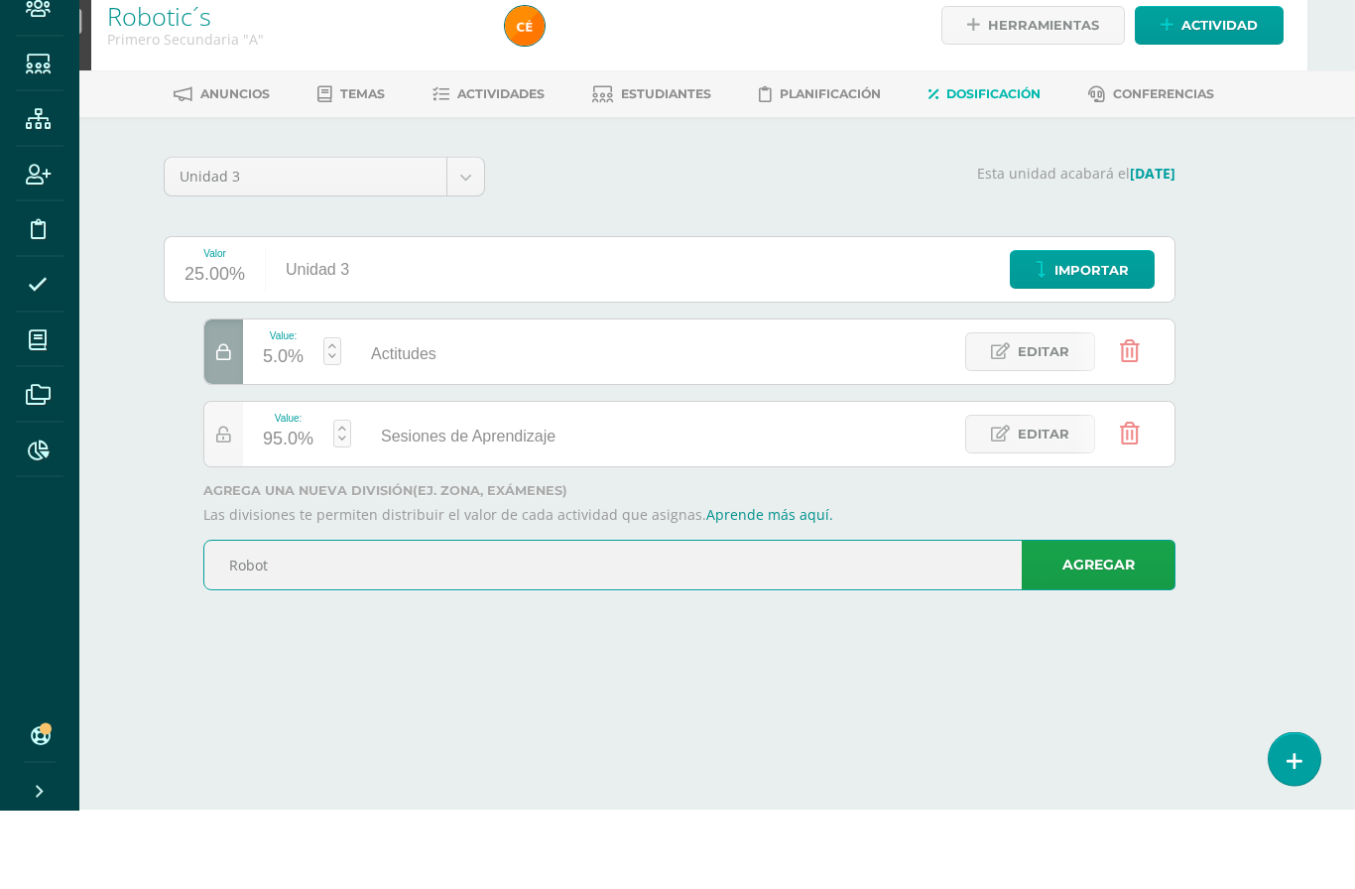
type input "Robot"
click at [472, 179] on body "Staff Estudiantes Estructura Inscripción Disciplina Asistencia Mis cursos Archi…" at bounding box center [629, 362] width 1355 height 725
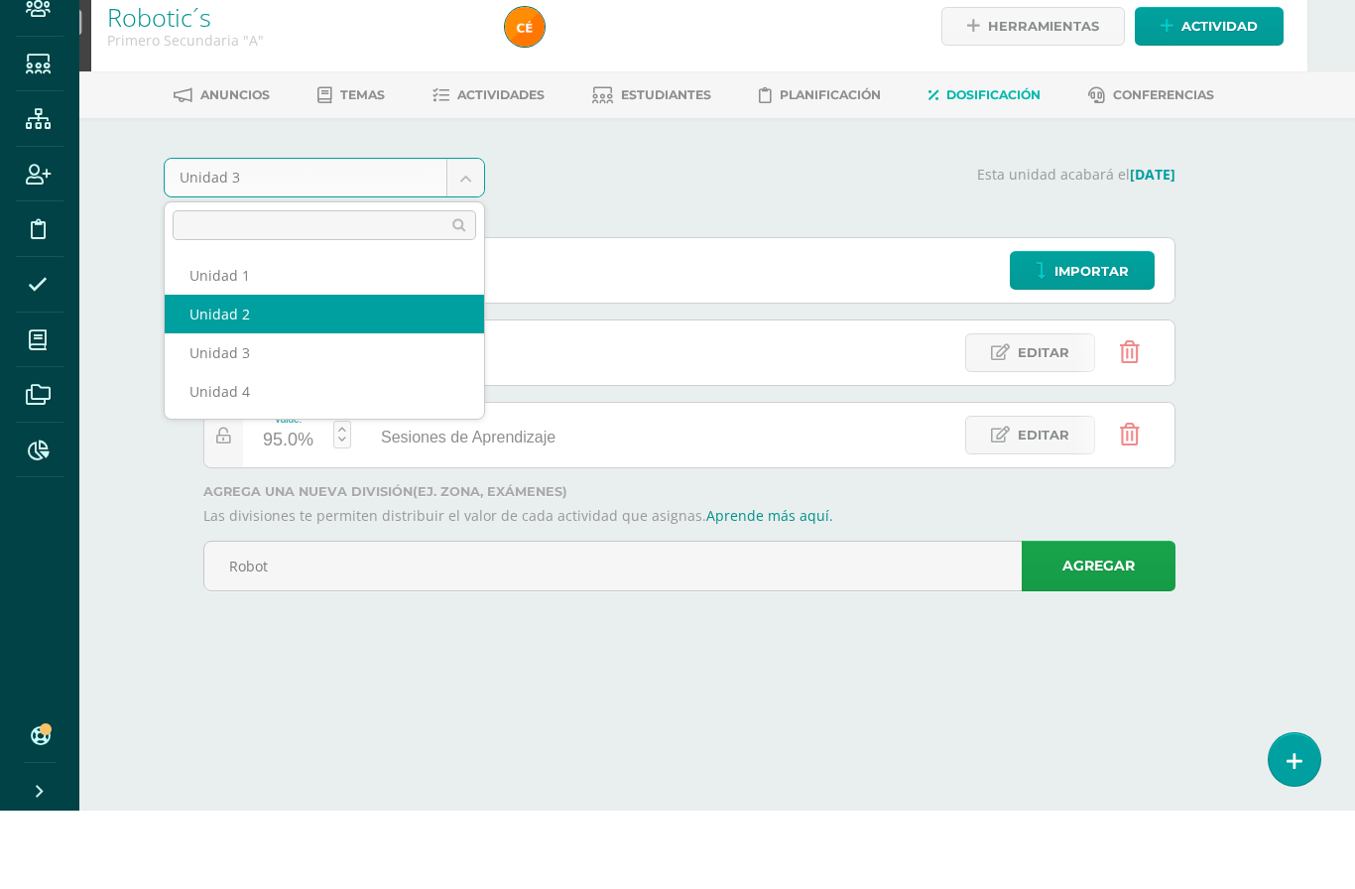
select select "Unidad 2"
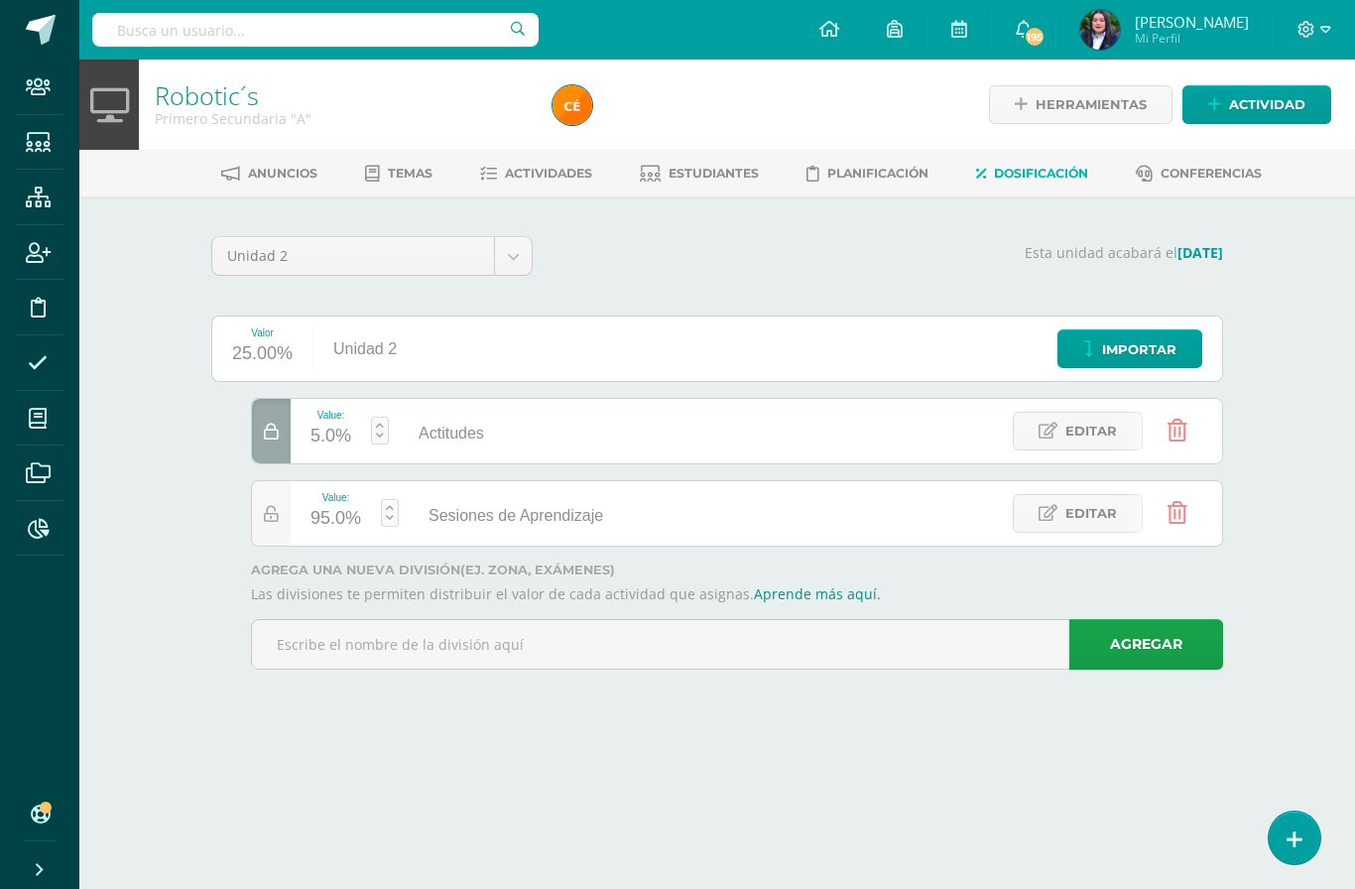
click at [525, 248] on body "Staff Estudiantes Estructura Inscripción Disciplina Asistencia Mis cursos Archi…" at bounding box center [677, 362] width 1355 height 725
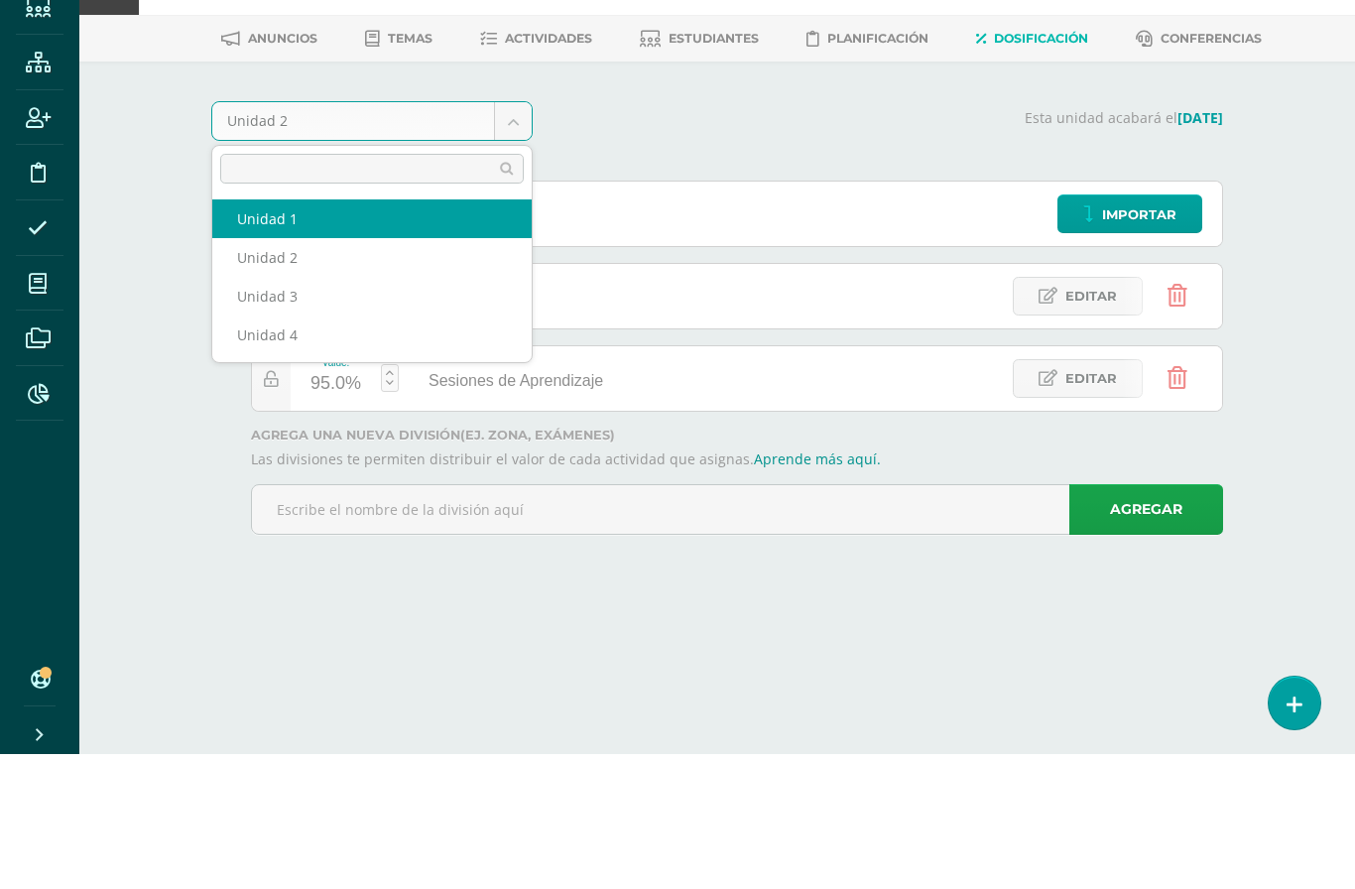
select select "Unidad 1"
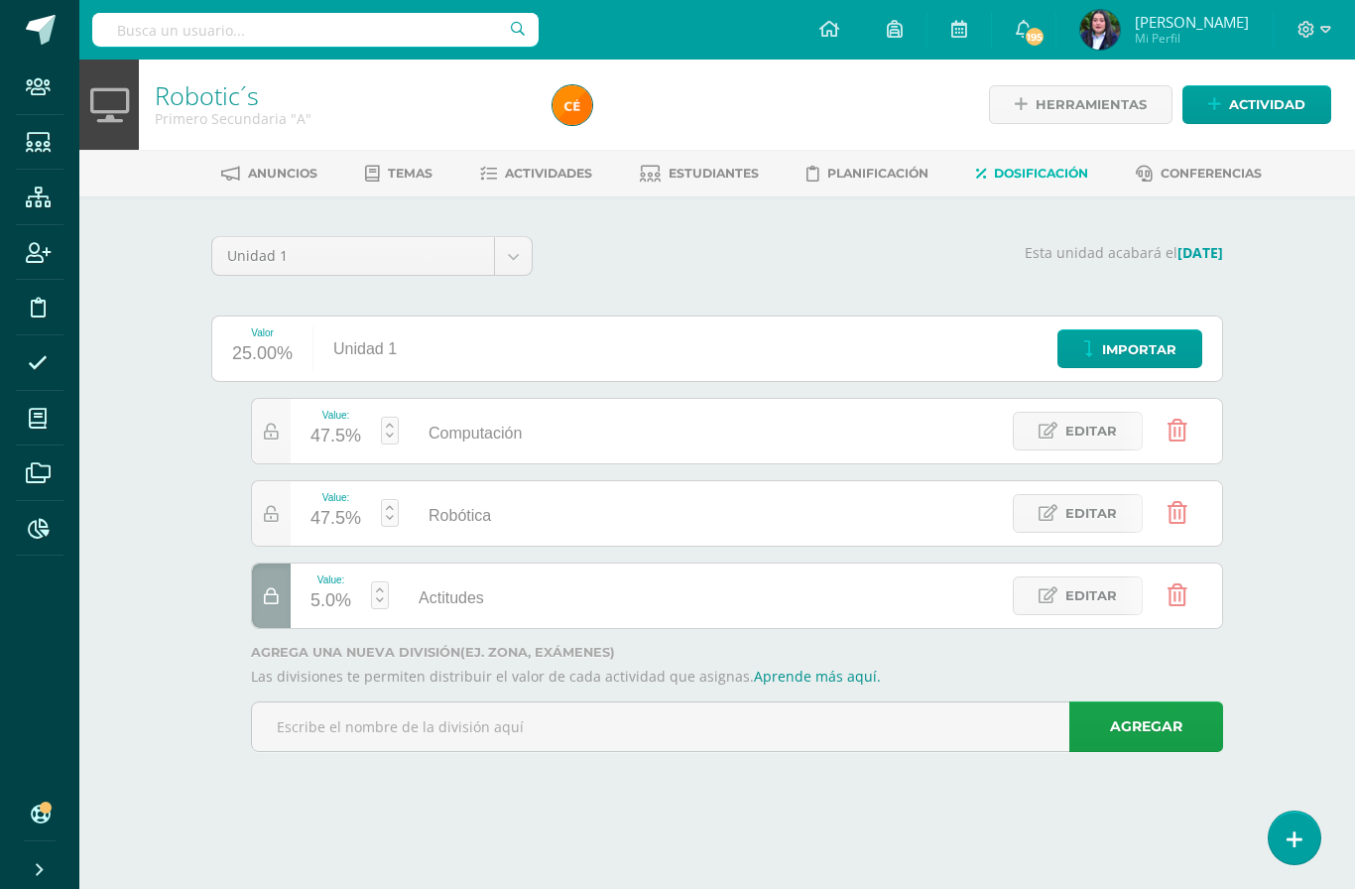
click at [523, 246] on body "Staff Estudiantes Estructura Inscripción Disciplina Asistencia Mis cursos Archi…" at bounding box center [677, 403] width 1355 height 807
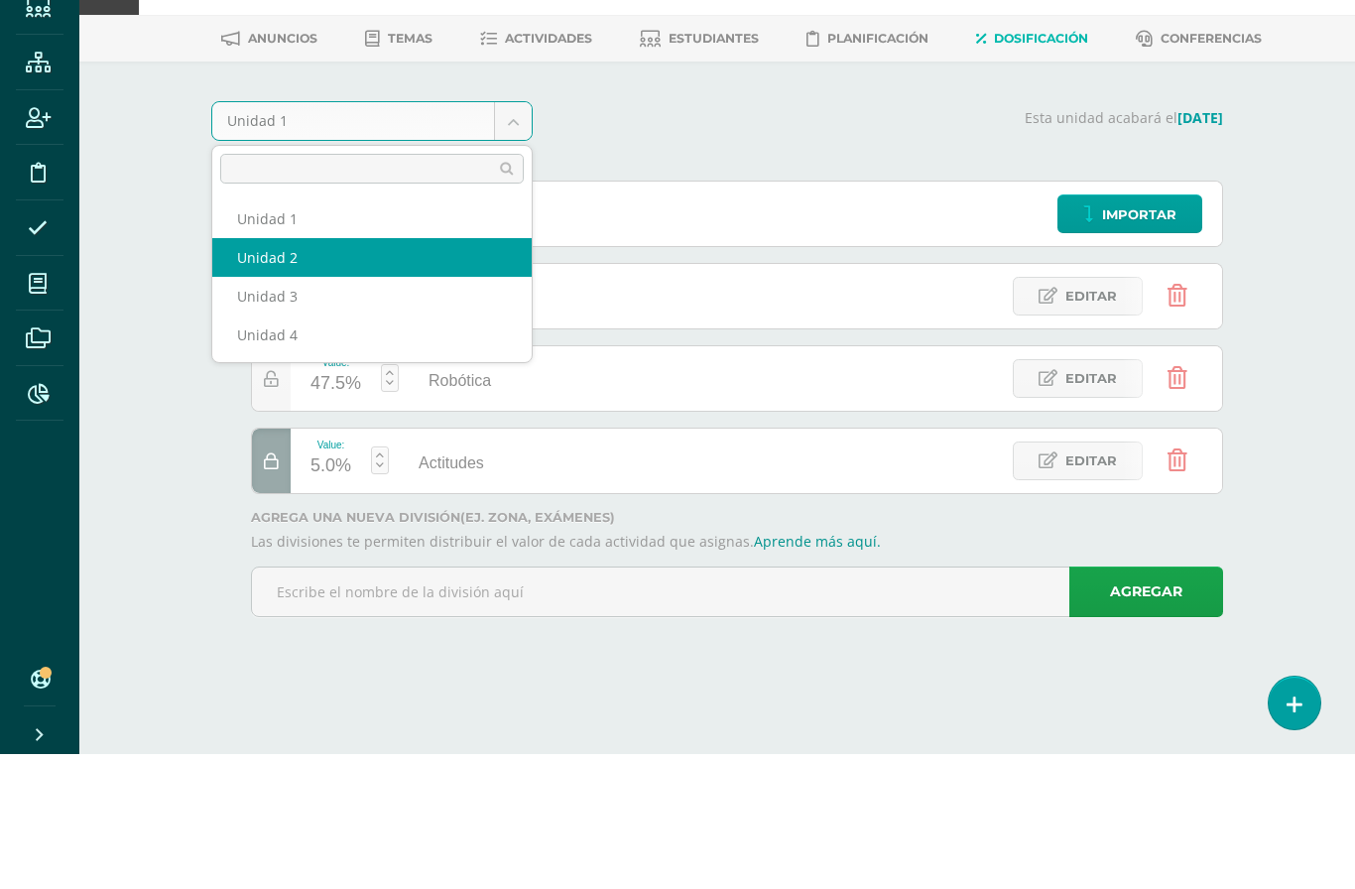
select select "Unidad 2"
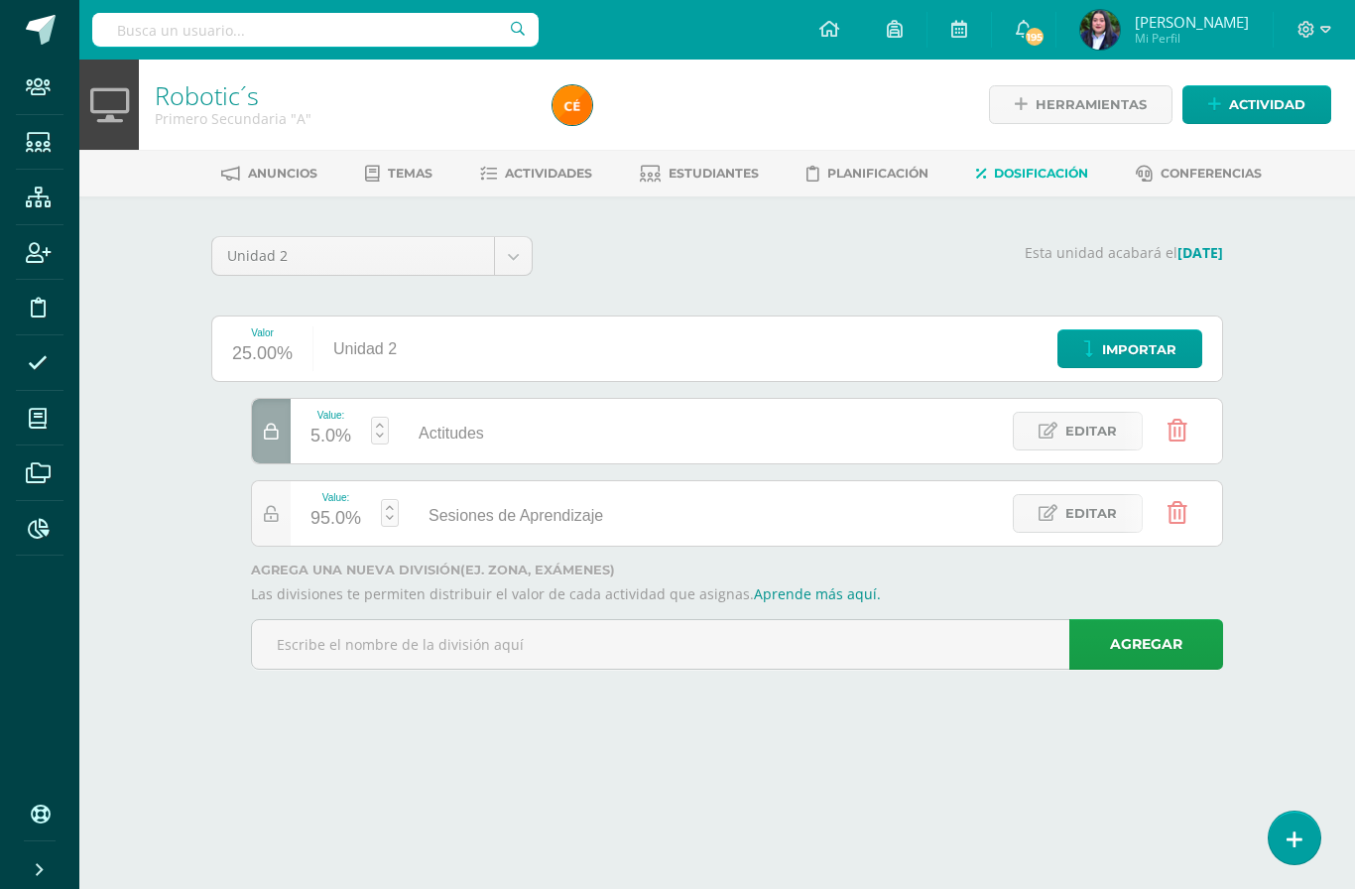
click at [515, 250] on body "Staff Estudiantes Estructura Inscripción Disciplina Asistencia Mis cursos Archi…" at bounding box center [677, 362] width 1355 height 725
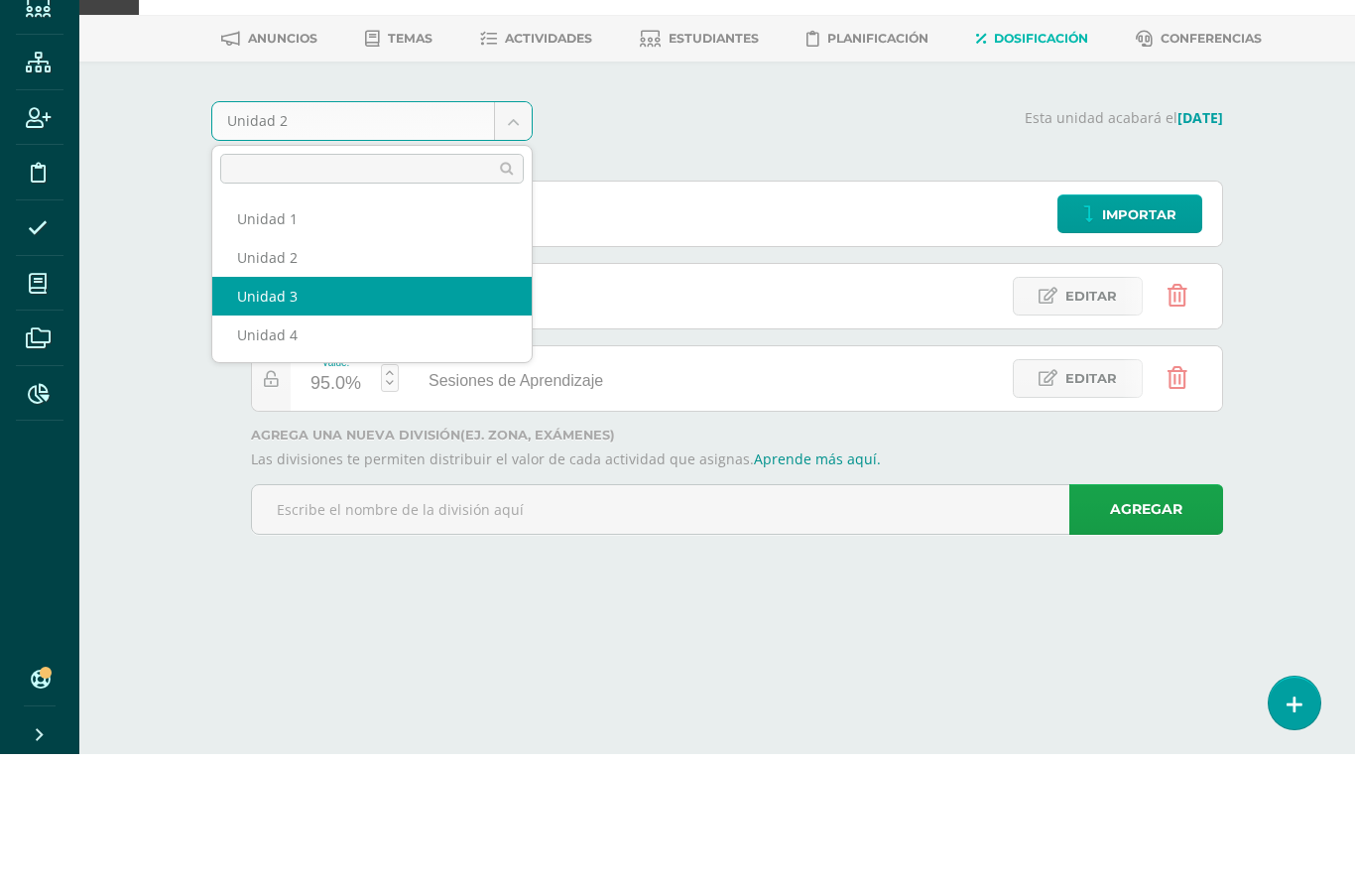
select select "Unidad 3"
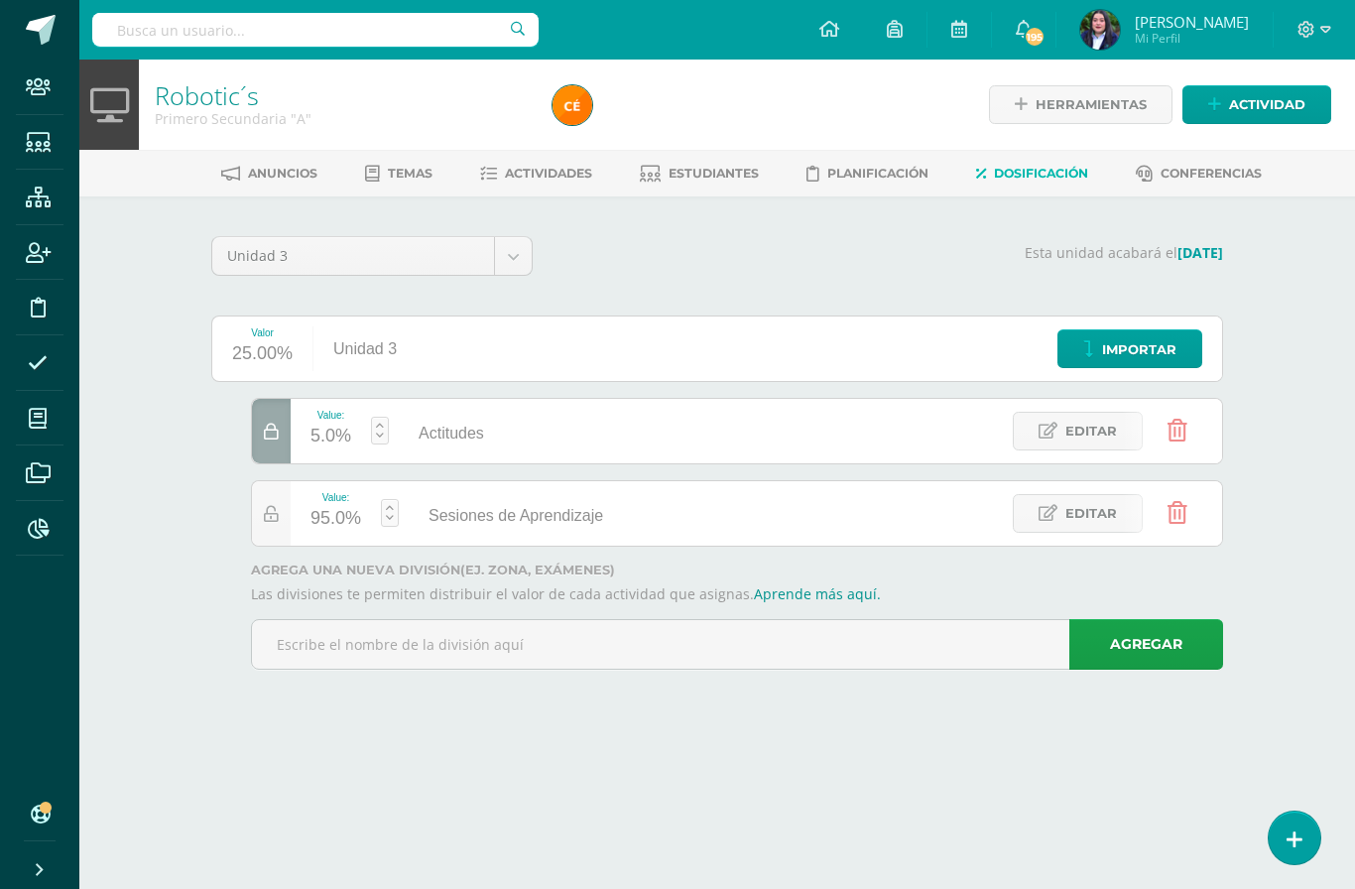
click at [831, 644] on input "text" at bounding box center [737, 644] width 970 height 49
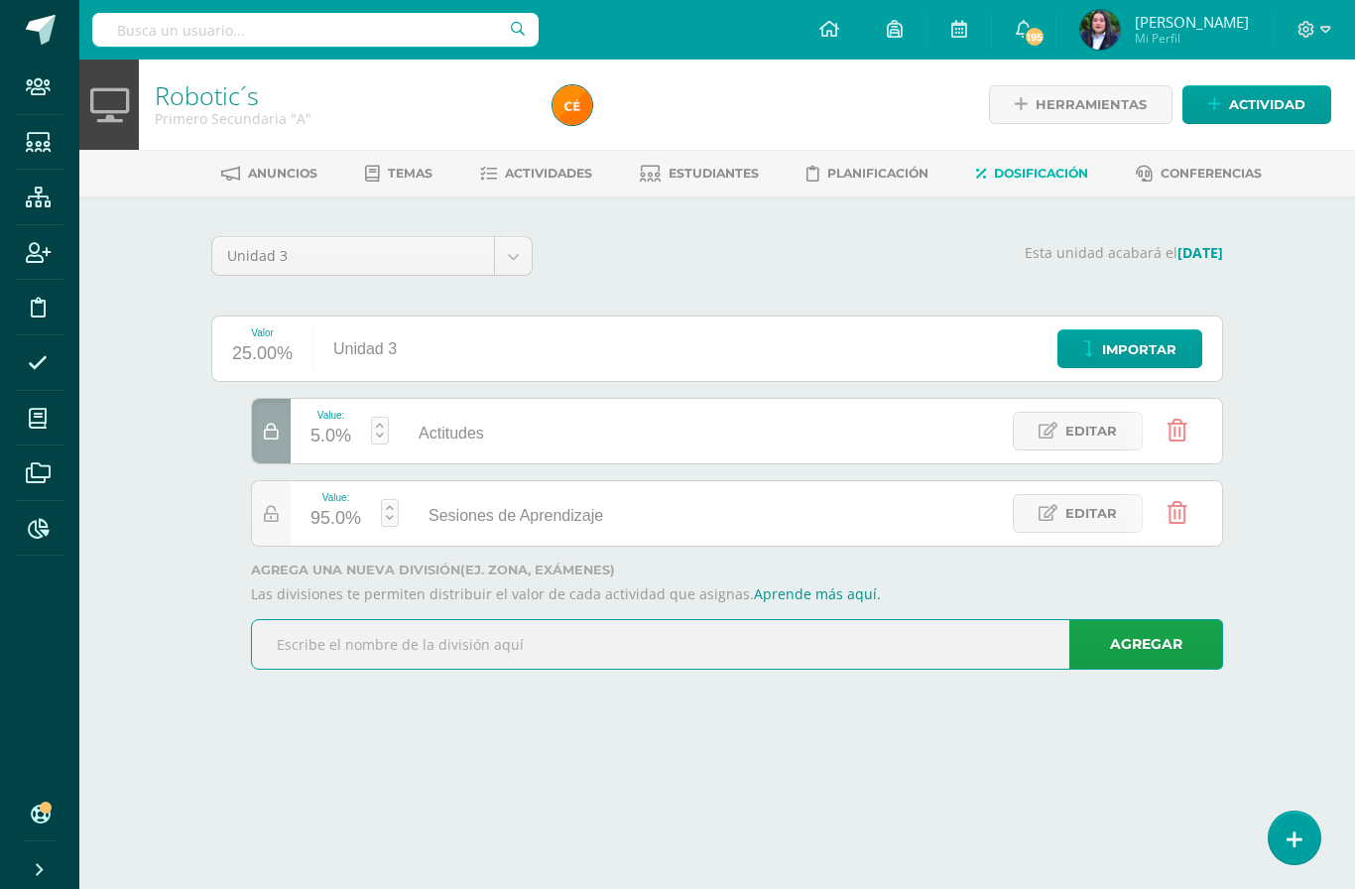
scroll to position [0, 48]
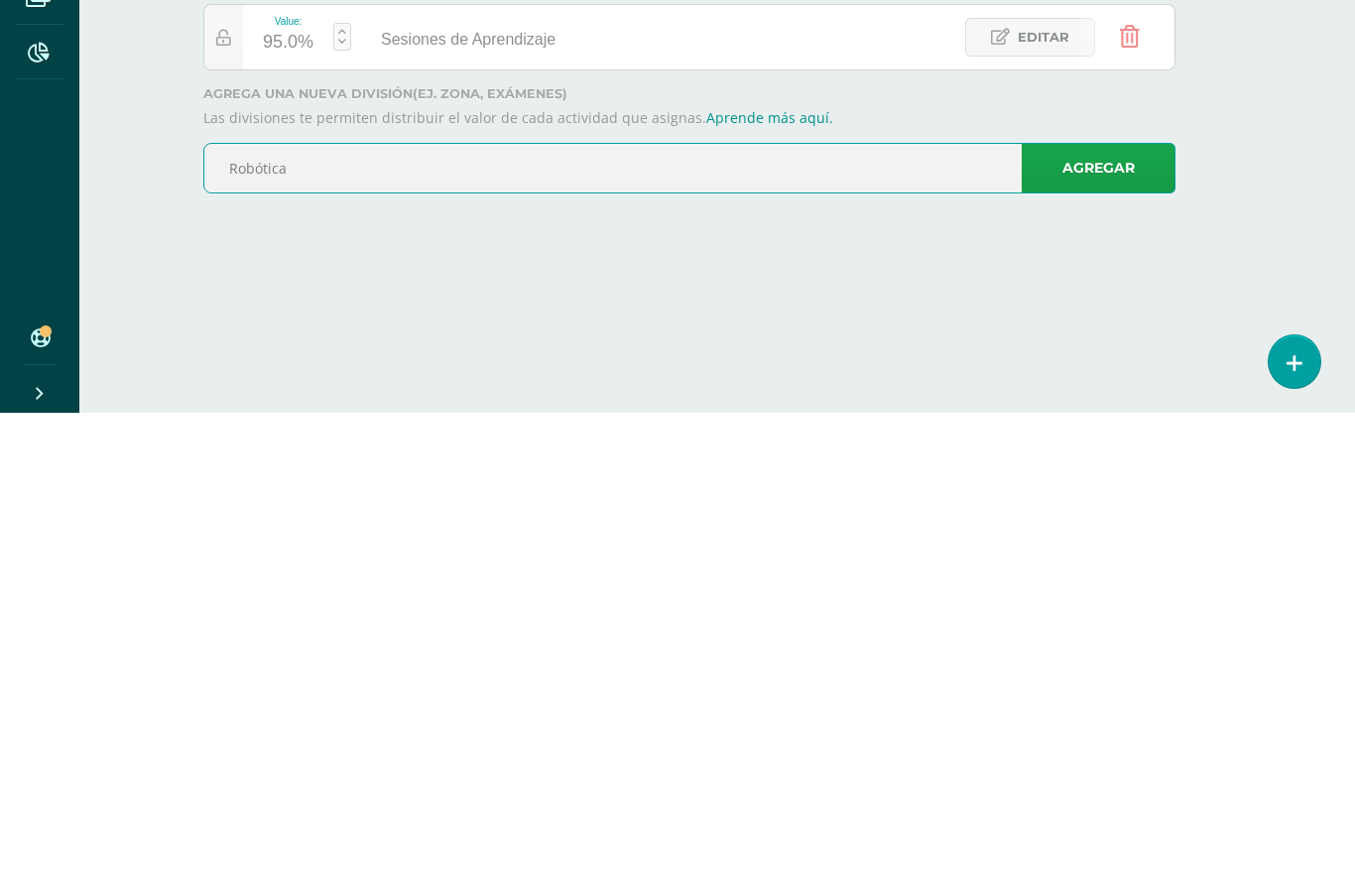
type input "Robótica"
click at [1099, 619] on link "Agregar" at bounding box center [1099, 644] width 154 height 51
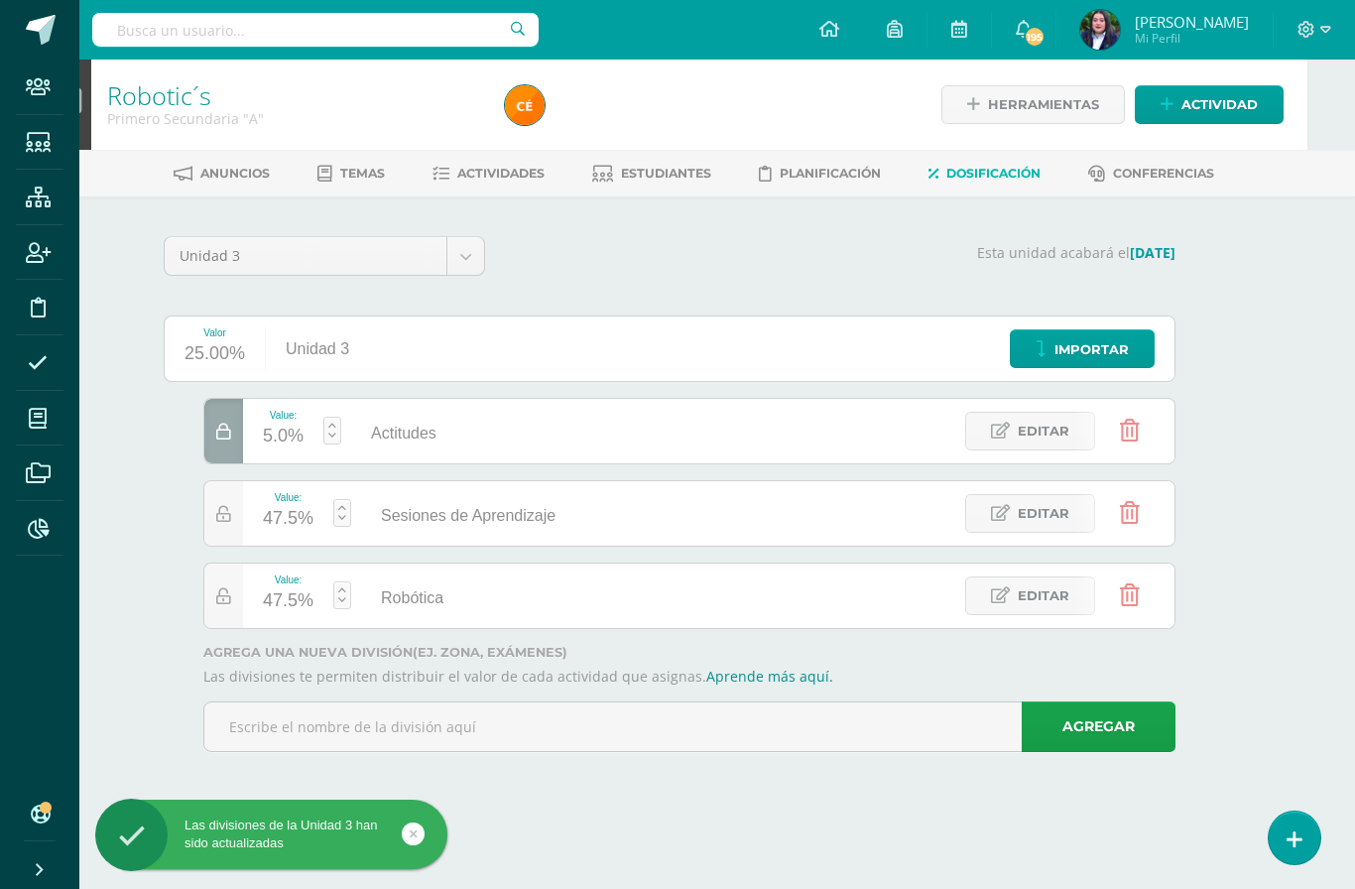
click at [1023, 514] on span "Editar" at bounding box center [1044, 513] width 52 height 37
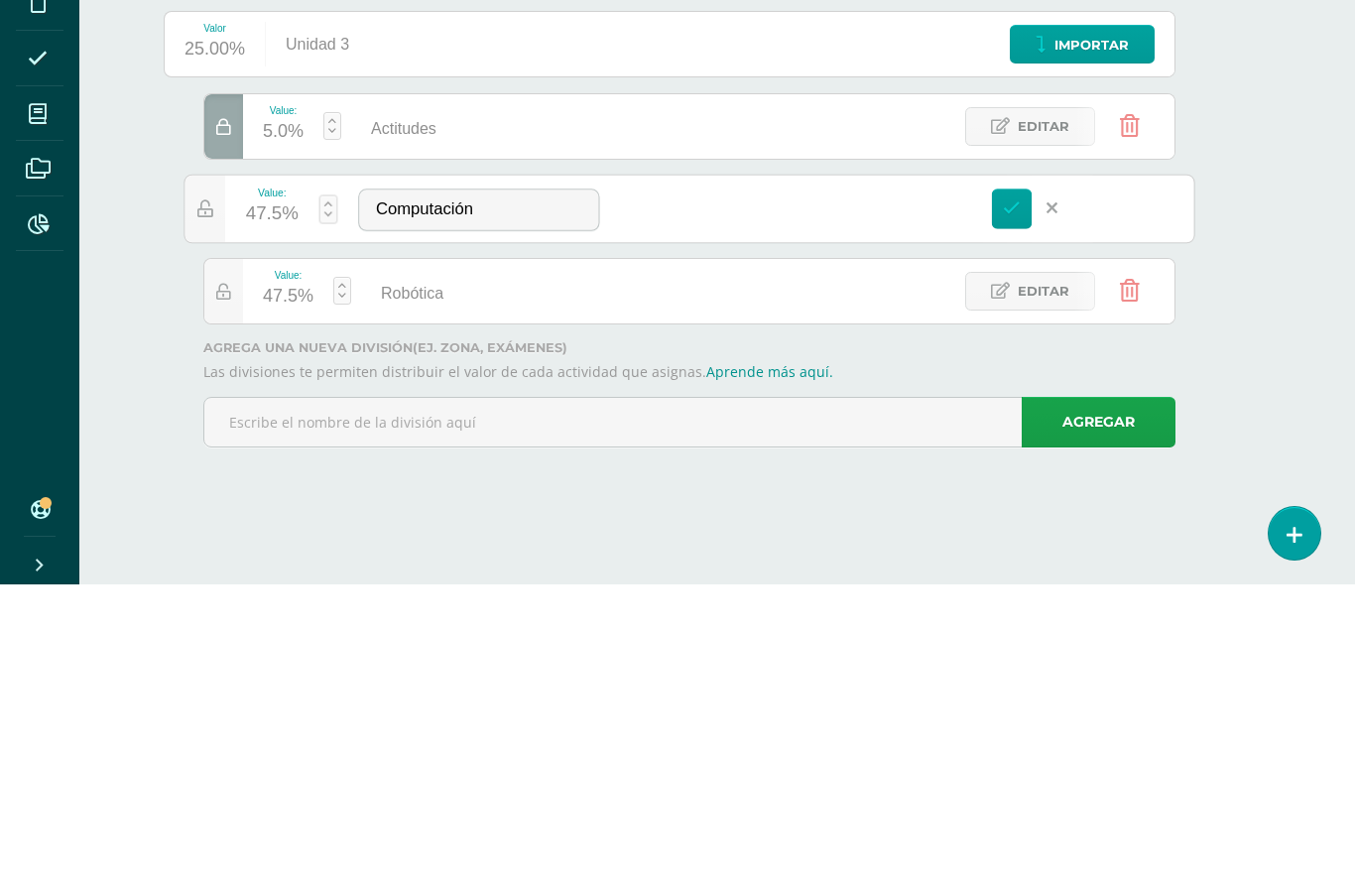
type input "Computación"
click at [1018, 504] on icon at bounding box center [1012, 513] width 18 height 18
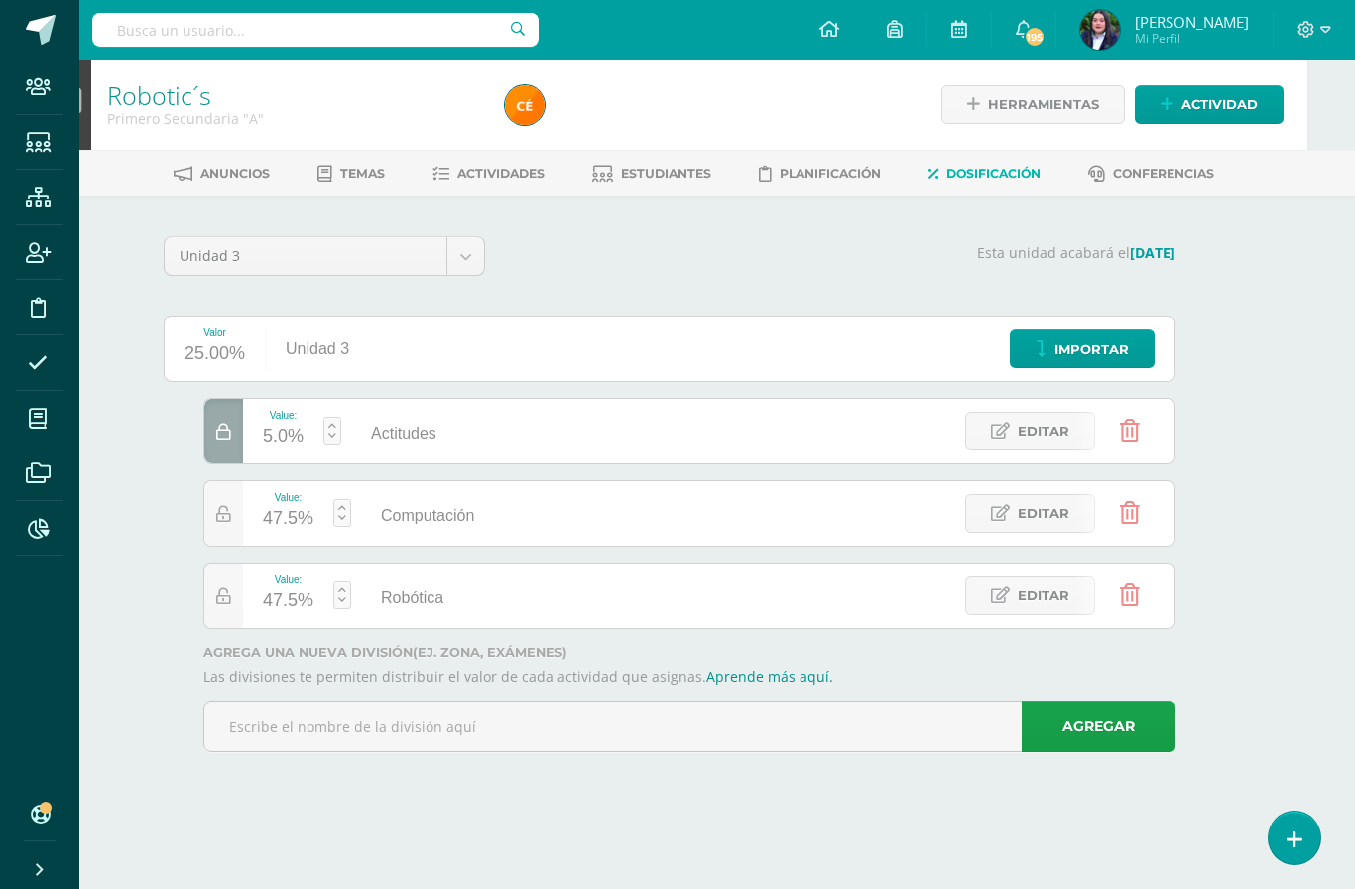
click at [54, 542] on span at bounding box center [38, 528] width 45 height 45
